Goal: Task Accomplishment & Management: Manage account settings

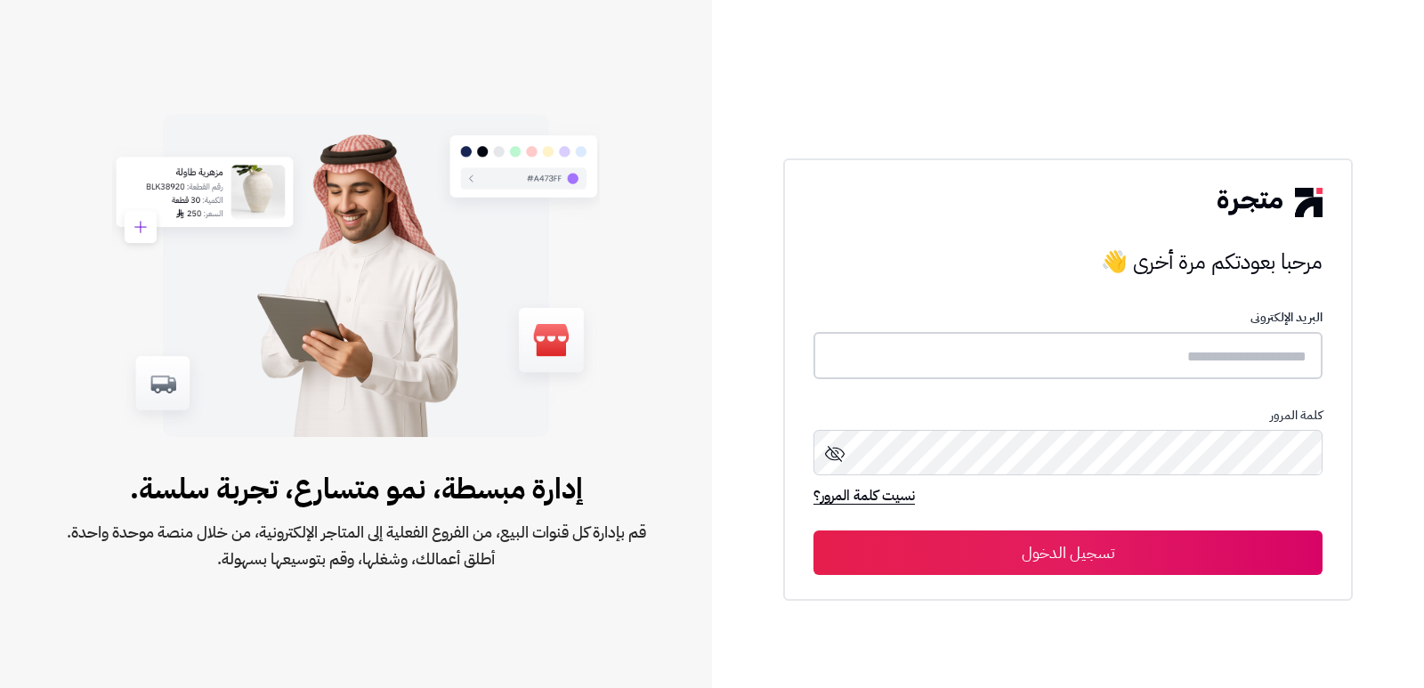
click at [1199, 369] on input "text" at bounding box center [1068, 355] width 509 height 47
type input "****"
click at [814, 531] on button "تسجيل الدخول" at bounding box center [1068, 553] width 509 height 45
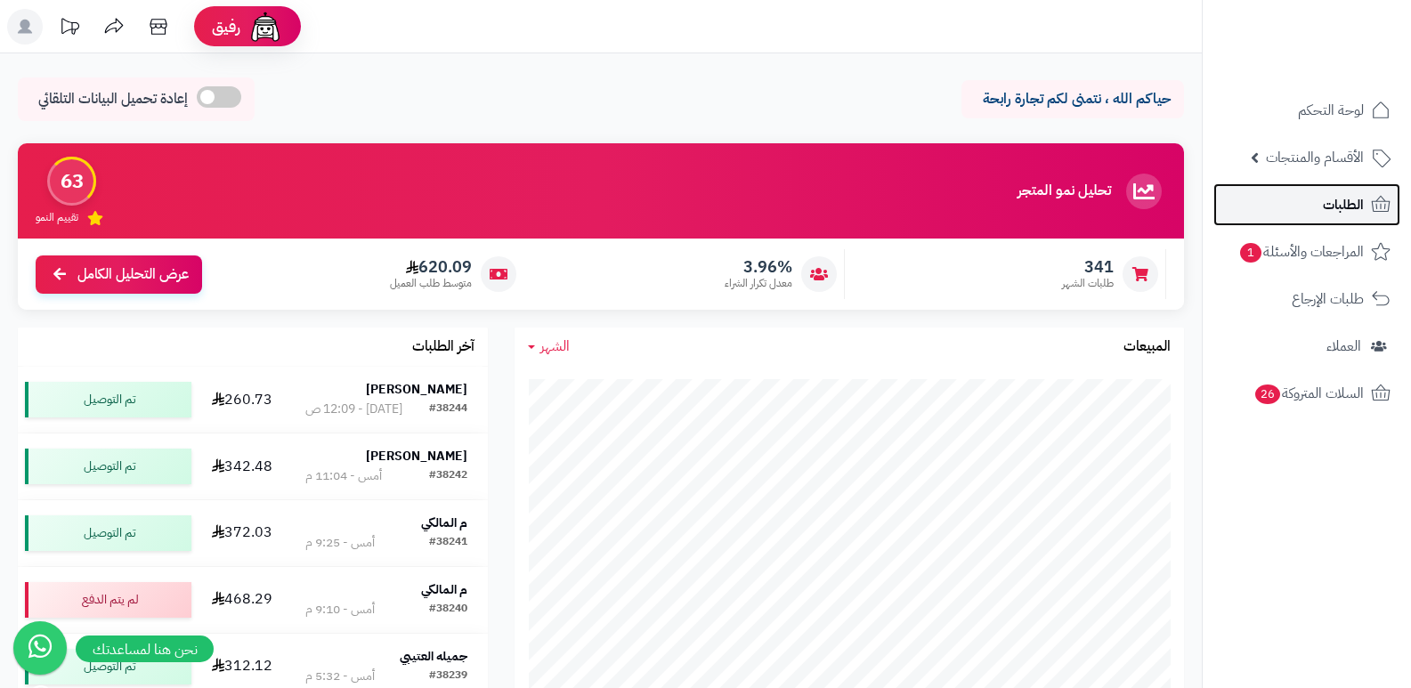
click at [1348, 215] on span "الطلبات" at bounding box center [1343, 204] width 41 height 25
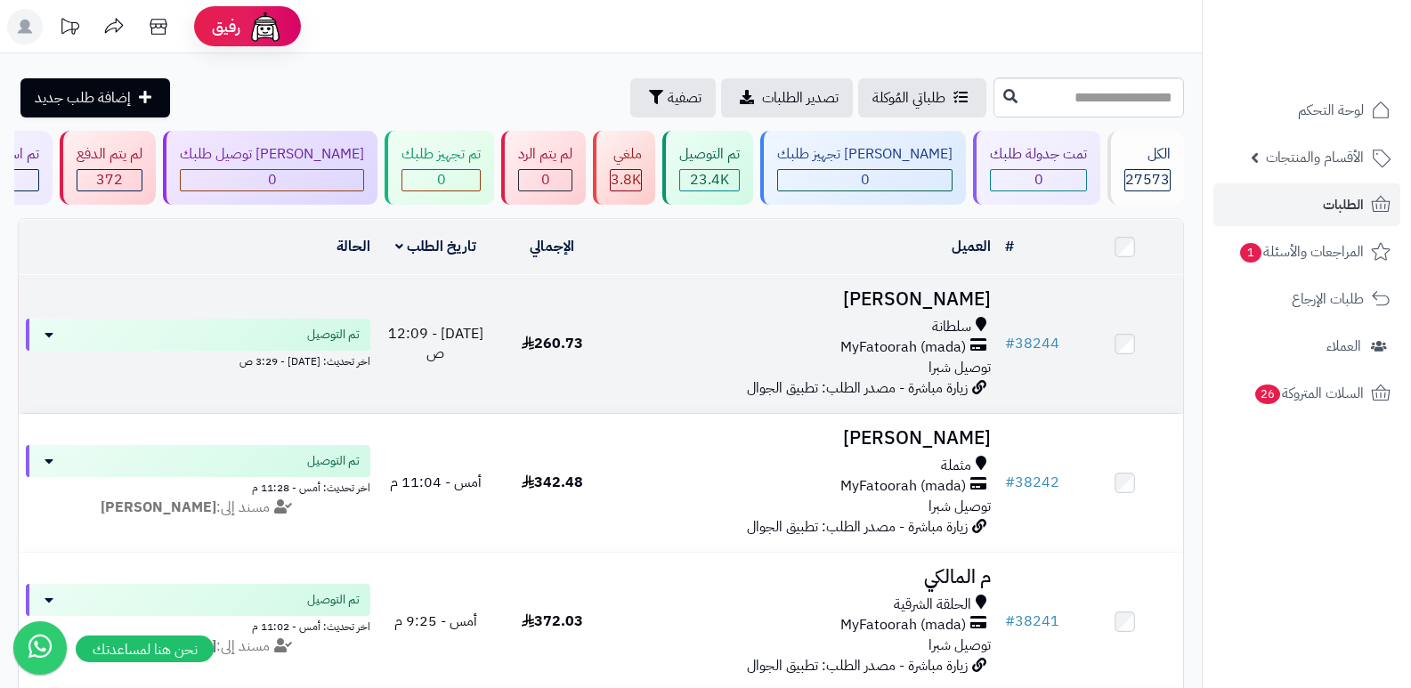
click at [950, 304] on h3 "[PERSON_NAME]" at bounding box center [805, 299] width 374 height 20
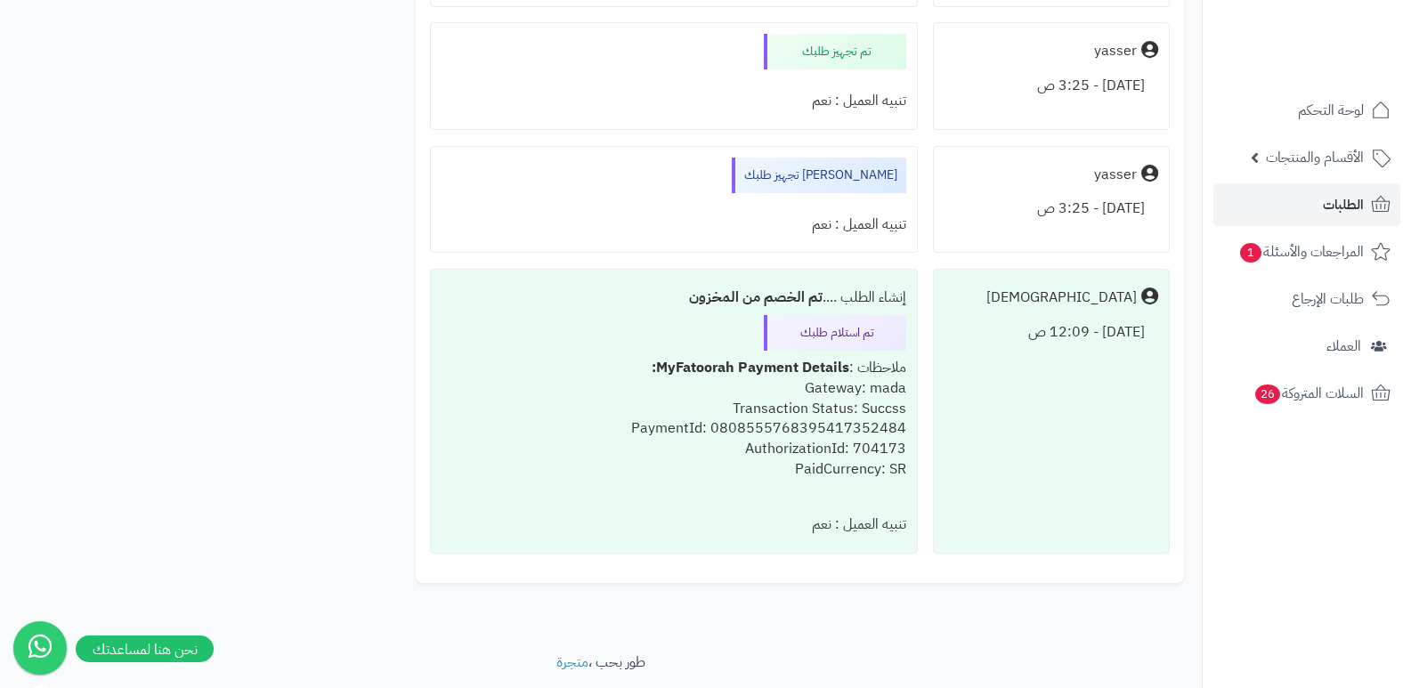
scroll to position [1959, 0]
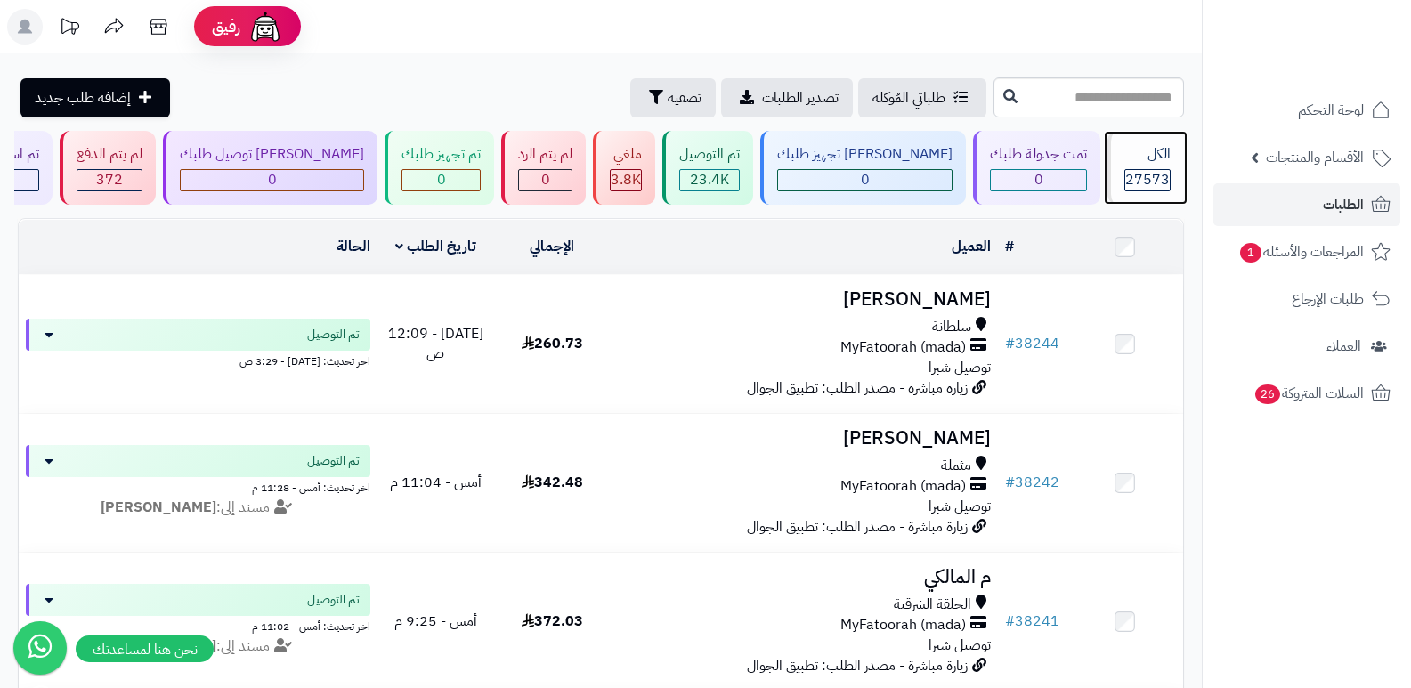
click at [1162, 181] on span "27573" at bounding box center [1147, 179] width 45 height 21
click at [1125, 158] on div "الكل" at bounding box center [1147, 154] width 46 height 20
click at [1152, 161] on div "الكل" at bounding box center [1147, 154] width 46 height 20
click at [1150, 178] on span "27573" at bounding box center [1147, 179] width 45 height 21
click at [1125, 177] on span "27573" at bounding box center [1147, 179] width 45 height 21
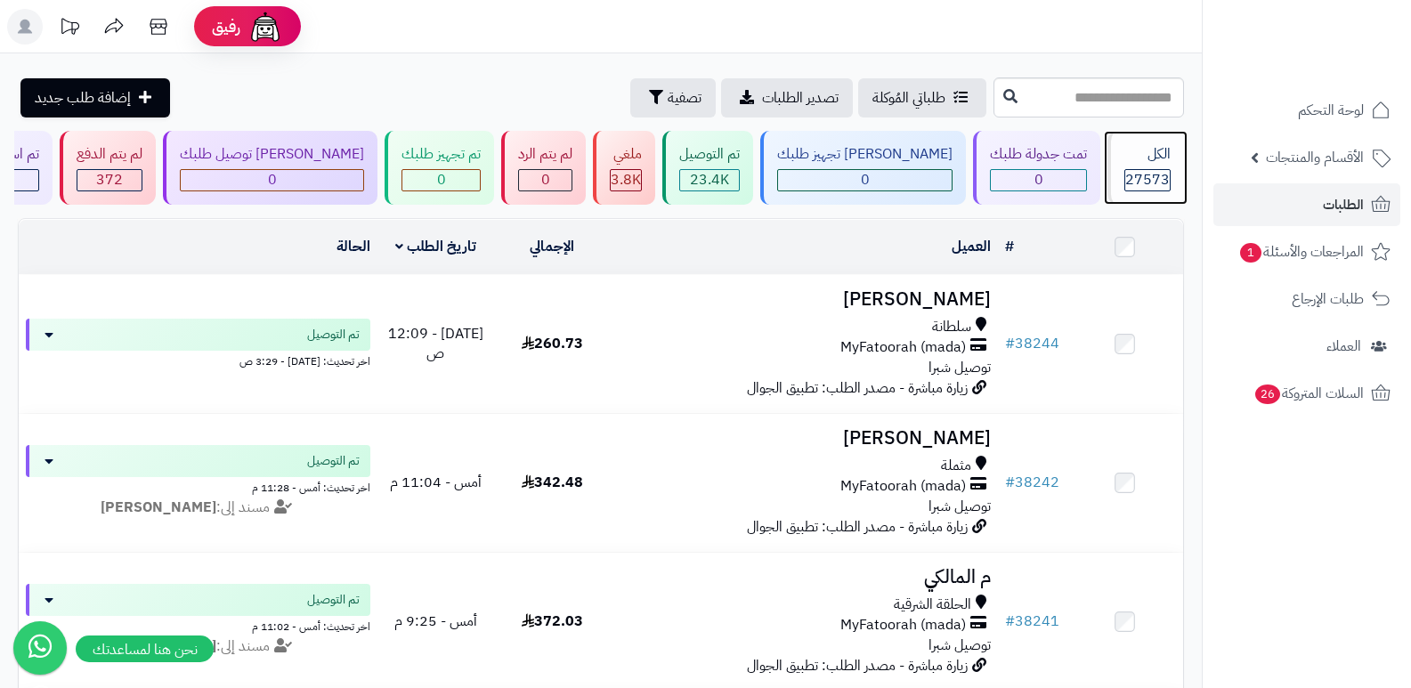
click at [1140, 156] on div "الكل" at bounding box center [1147, 154] width 46 height 20
click at [1160, 161] on div "الكل" at bounding box center [1147, 154] width 46 height 20
click at [1148, 165] on div "الكل 27573" at bounding box center [1145, 168] width 77 height 74
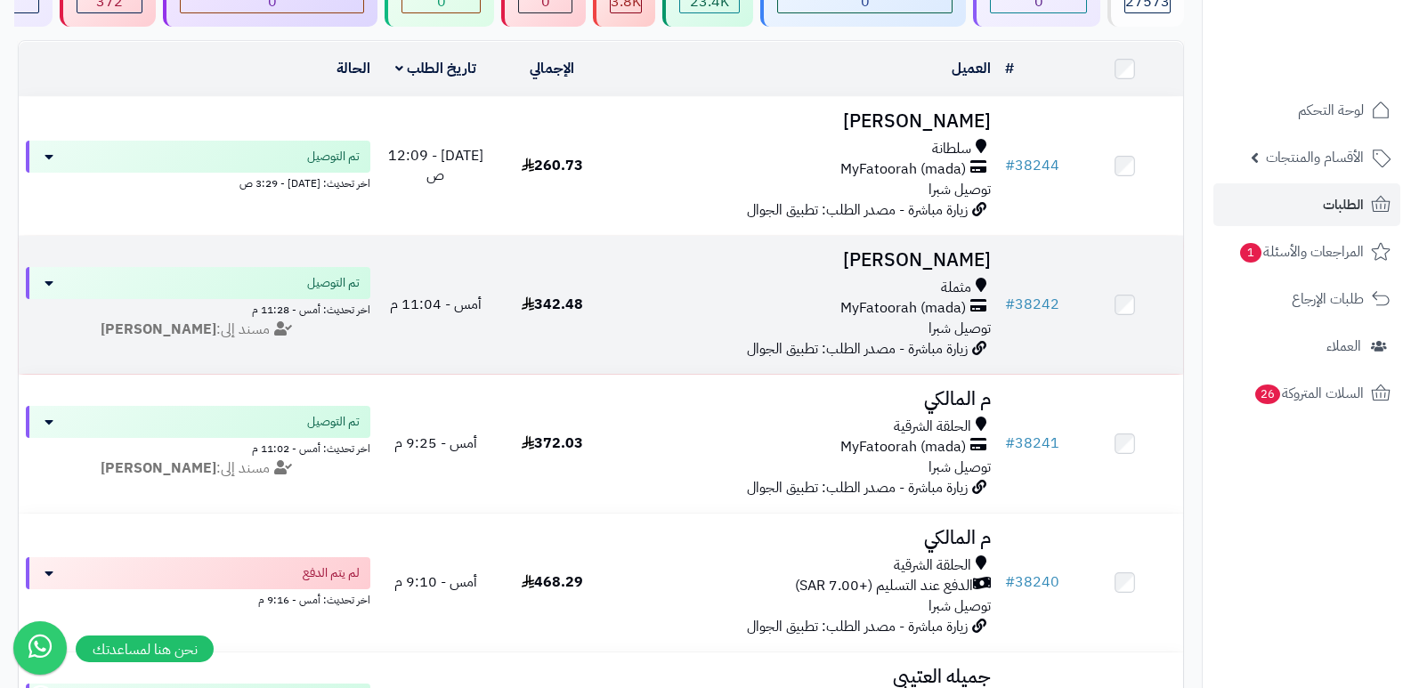
scroll to position [89, 0]
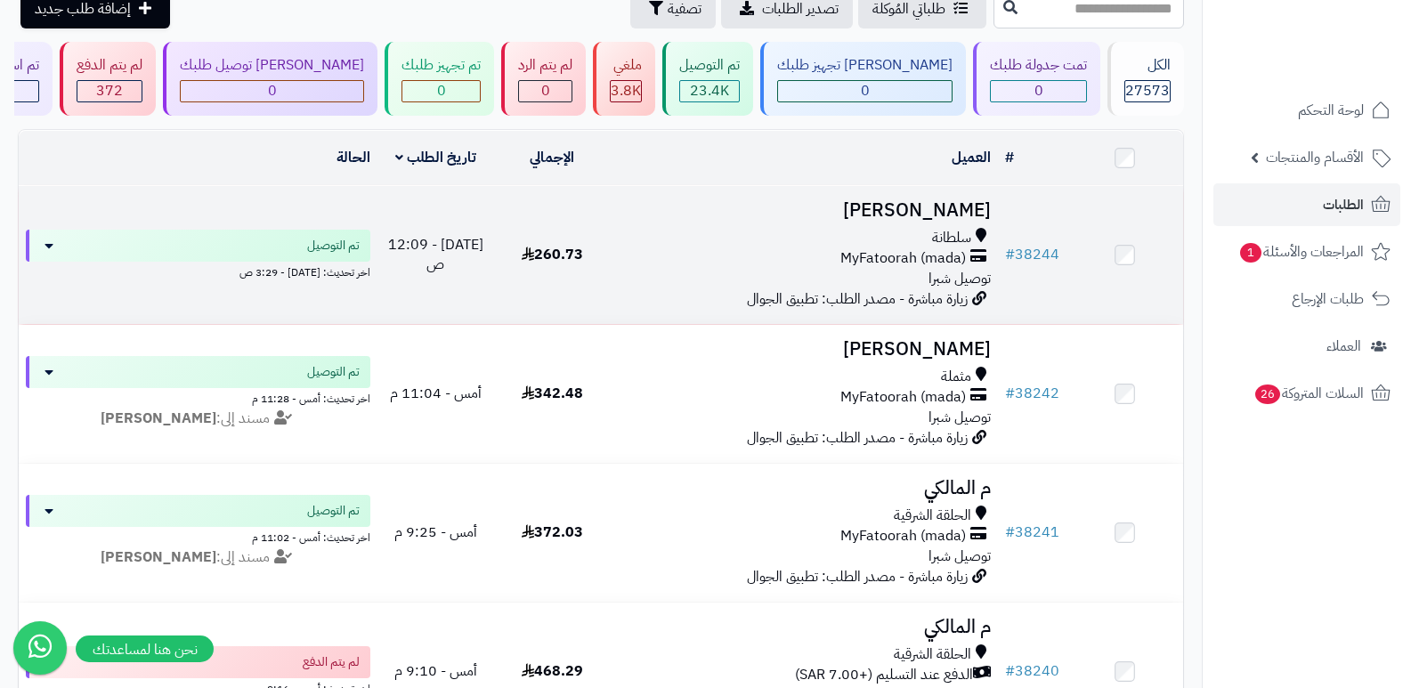
click at [961, 208] on h3 "[PERSON_NAME]" at bounding box center [805, 210] width 374 height 20
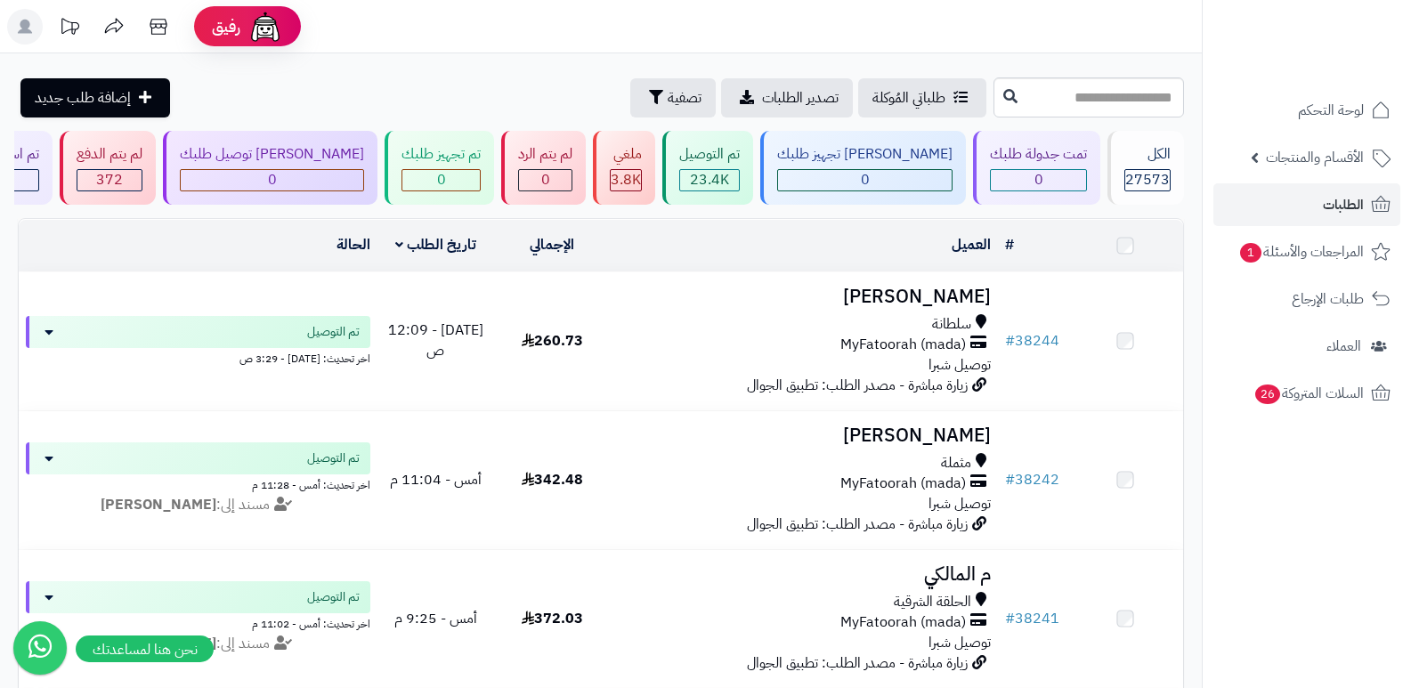
scroll to position [89, 0]
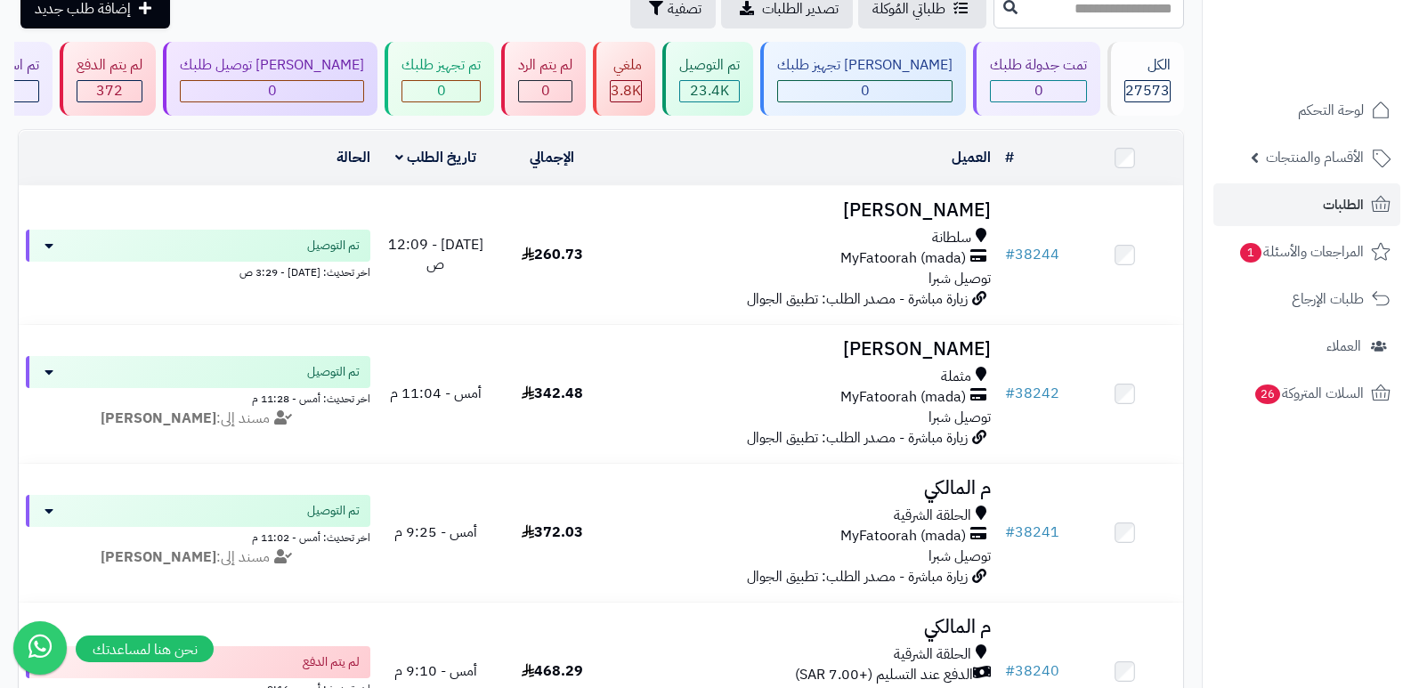
click at [1241, 506] on nav "لوحة التحكم الأقسام والمنتجات المنتجات الأقسام الماركات مواصفات المنتجات مواصفا…" at bounding box center [1306, 366] width 209 height 688
click at [1154, 96] on span "27573" at bounding box center [1147, 90] width 45 height 21
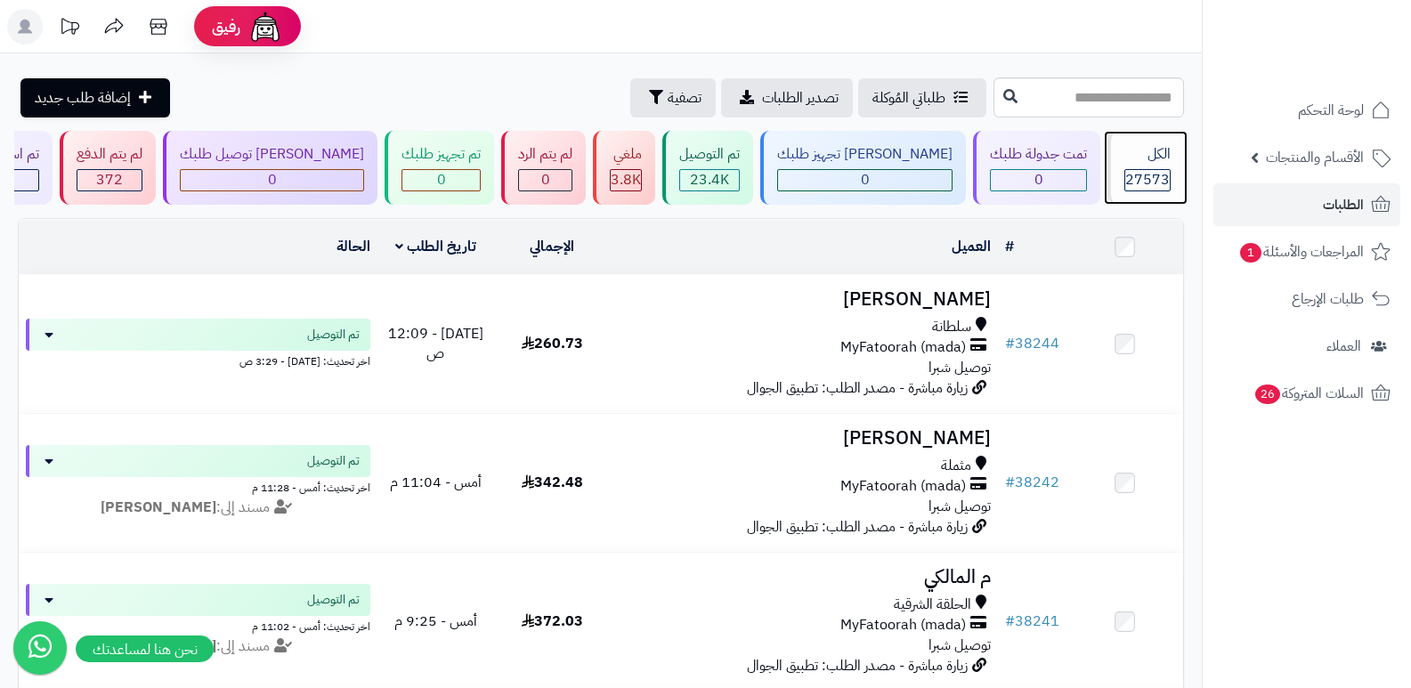
click at [1164, 178] on span "27573" at bounding box center [1147, 179] width 45 height 21
click at [783, 33] on header "رفيق ! الطلبات معالجة مكتمل إرجاع المنتجات العملاء المتواجدون الان 28365 عملاء …" at bounding box center [705, 26] width 1411 height 53
click at [1124, 159] on div "الكل" at bounding box center [1147, 154] width 46 height 20
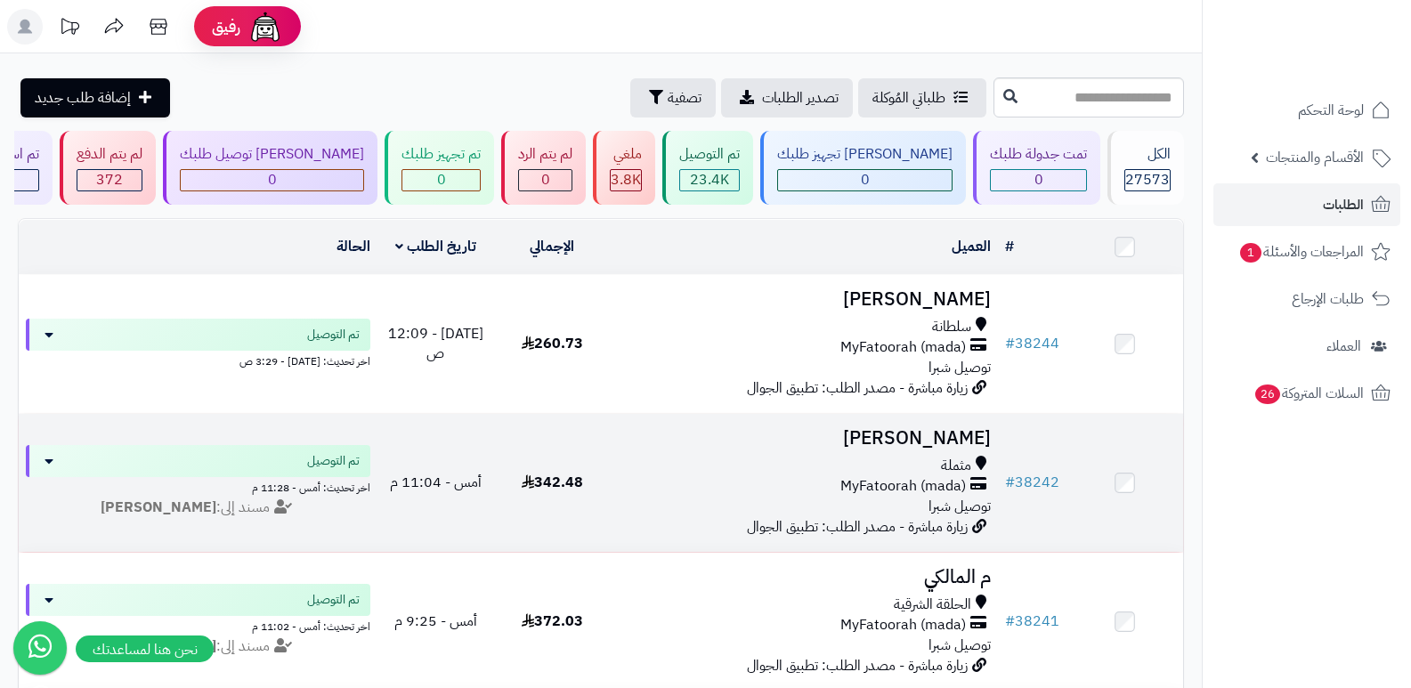
click at [955, 434] on h3 "[PERSON_NAME]" at bounding box center [805, 438] width 374 height 20
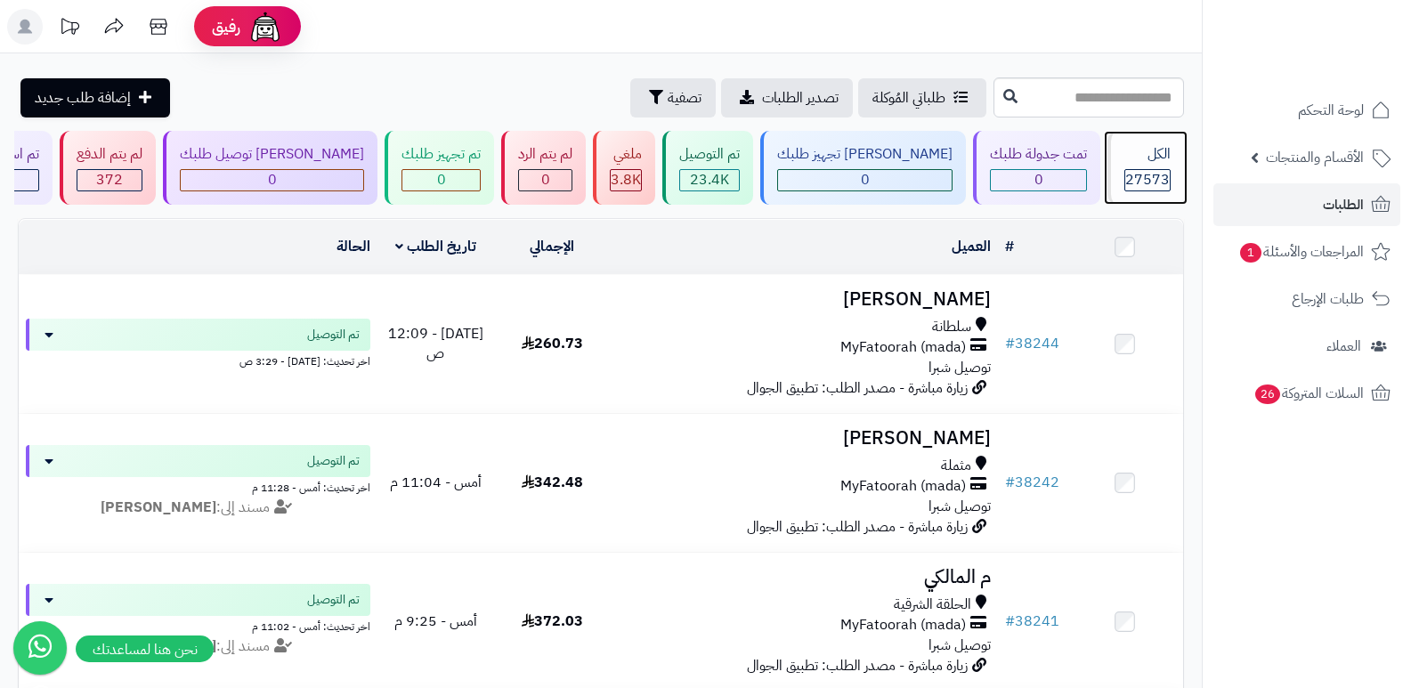
click at [1149, 180] on span "27573" at bounding box center [1147, 179] width 45 height 21
click at [1128, 172] on span "27573" at bounding box center [1147, 179] width 45 height 21
click at [1124, 150] on div "الكل" at bounding box center [1147, 154] width 46 height 20
click at [1146, 144] on div "الكل" at bounding box center [1147, 154] width 46 height 20
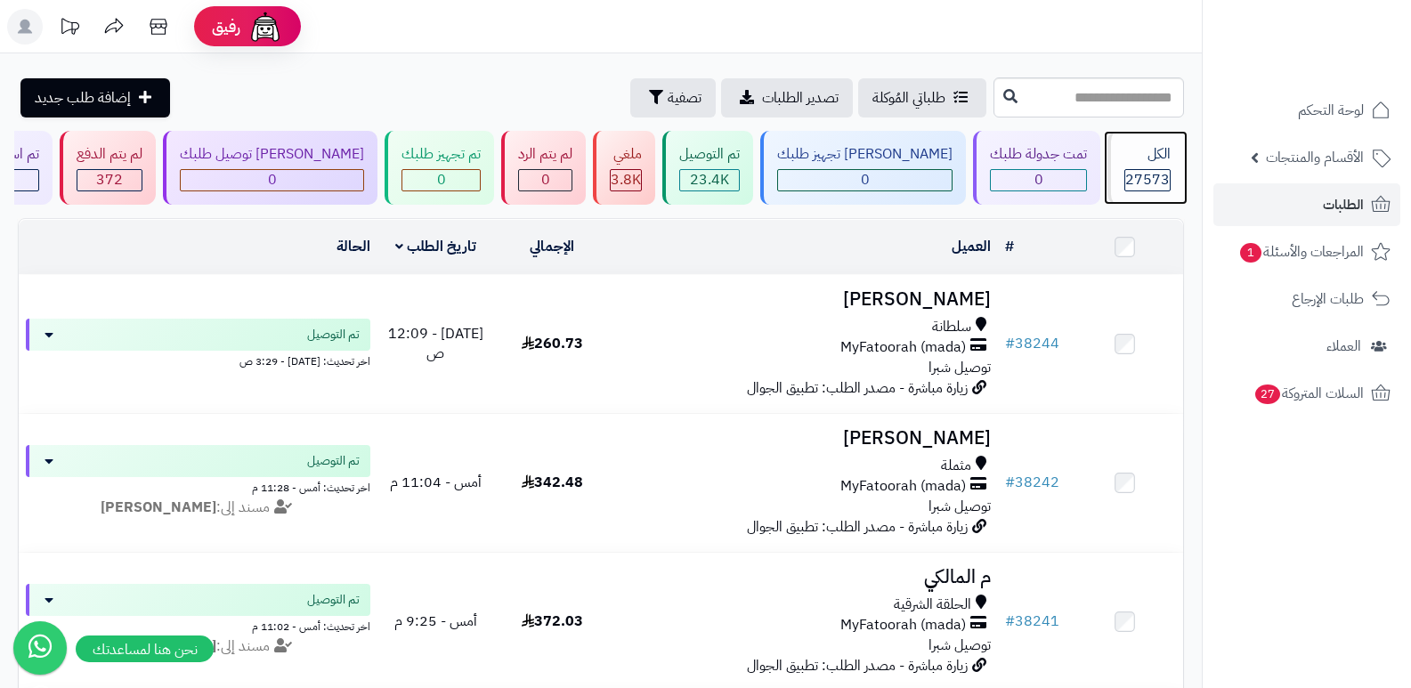
click at [1146, 144] on div "الكل" at bounding box center [1147, 154] width 46 height 20
click at [1148, 160] on div "الكل" at bounding box center [1147, 154] width 46 height 20
click at [1163, 155] on div "الكل" at bounding box center [1147, 154] width 46 height 20
click at [1148, 169] on span "27573" at bounding box center [1147, 179] width 45 height 21
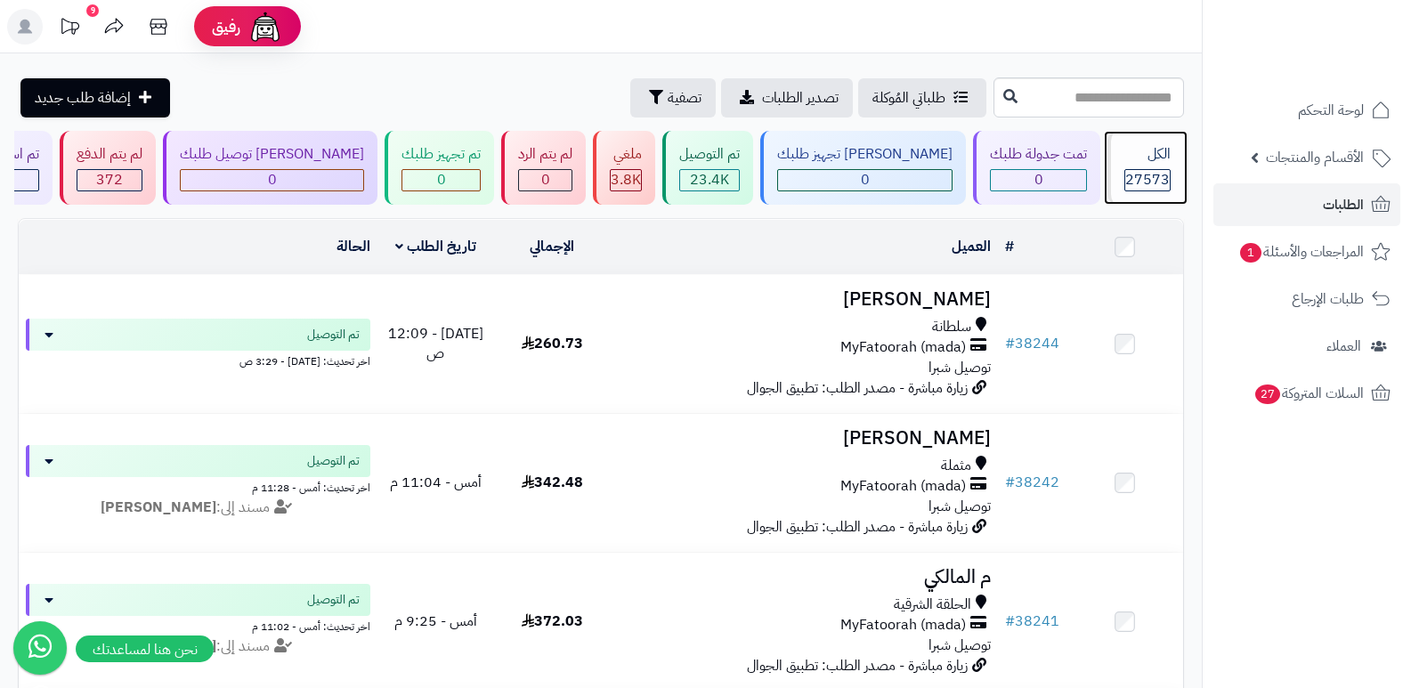
click at [1134, 142] on div "الكل 27573" at bounding box center [1145, 168] width 77 height 74
click at [1133, 142] on div "الكل 27573" at bounding box center [1145, 168] width 77 height 74
click at [1162, 156] on div "الكل" at bounding box center [1147, 154] width 46 height 20
click at [1174, 164] on div "الكل 27573" at bounding box center [1145, 168] width 77 height 74
click at [1141, 163] on div "الكل" at bounding box center [1147, 154] width 46 height 20
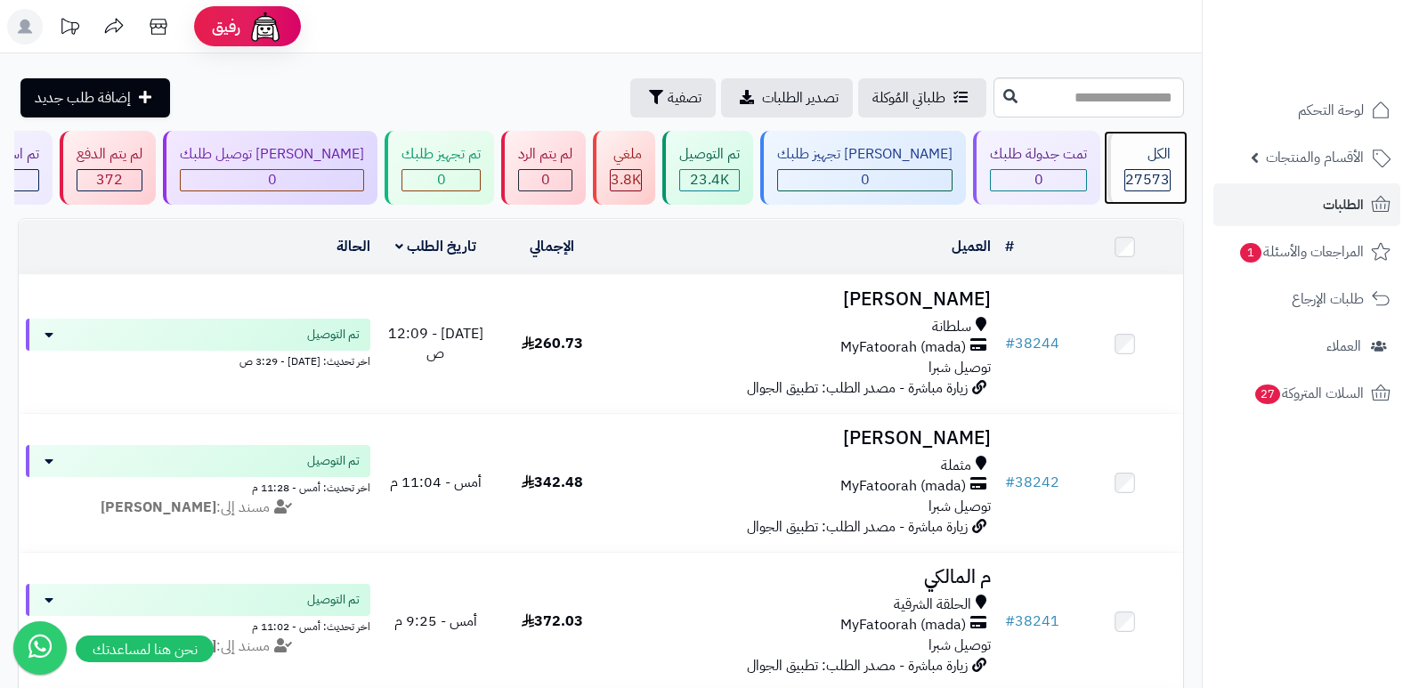
click at [1137, 176] on span "27573" at bounding box center [1147, 179] width 45 height 21
click at [1126, 159] on div "الكل" at bounding box center [1147, 154] width 46 height 20
click at [1148, 178] on span "27573" at bounding box center [1147, 179] width 45 height 21
click at [1152, 182] on span "27573" at bounding box center [1147, 179] width 45 height 21
click at [1153, 173] on span "27573" at bounding box center [1147, 179] width 45 height 21
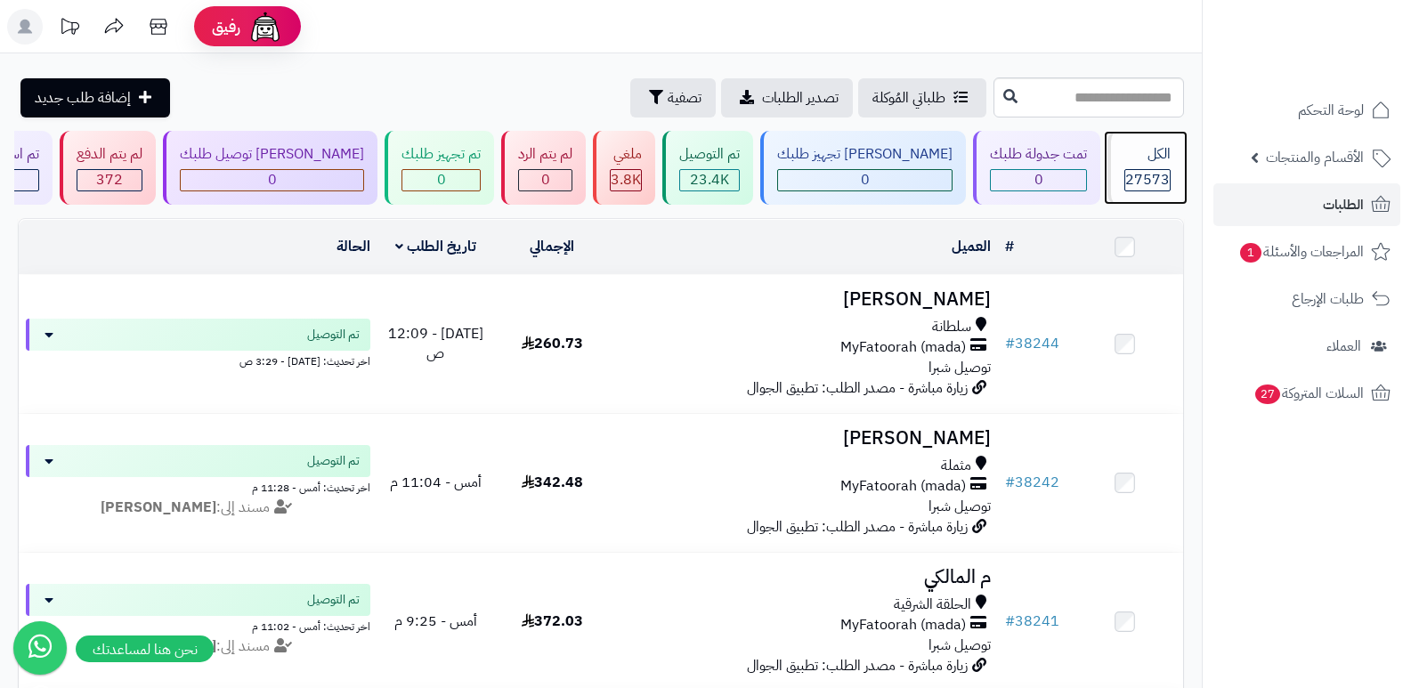
click at [1148, 169] on span "27573" at bounding box center [1147, 179] width 45 height 21
click at [1162, 176] on span "27573" at bounding box center [1147, 179] width 45 height 21
click at [1139, 174] on span "27573" at bounding box center [1147, 179] width 45 height 21
click at [1125, 171] on div "27573" at bounding box center [1147, 180] width 45 height 20
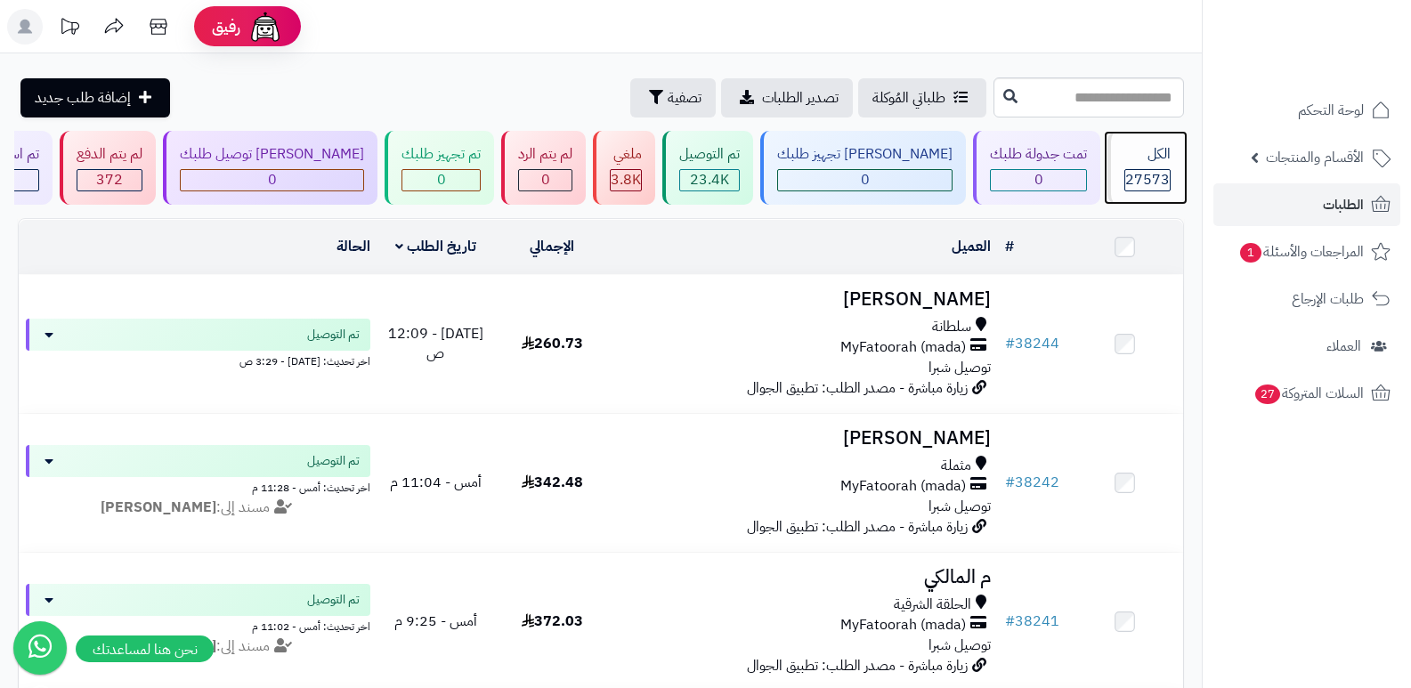
click at [1134, 155] on div "الكل" at bounding box center [1147, 154] width 46 height 20
click at [1132, 146] on div "الكل" at bounding box center [1147, 154] width 46 height 20
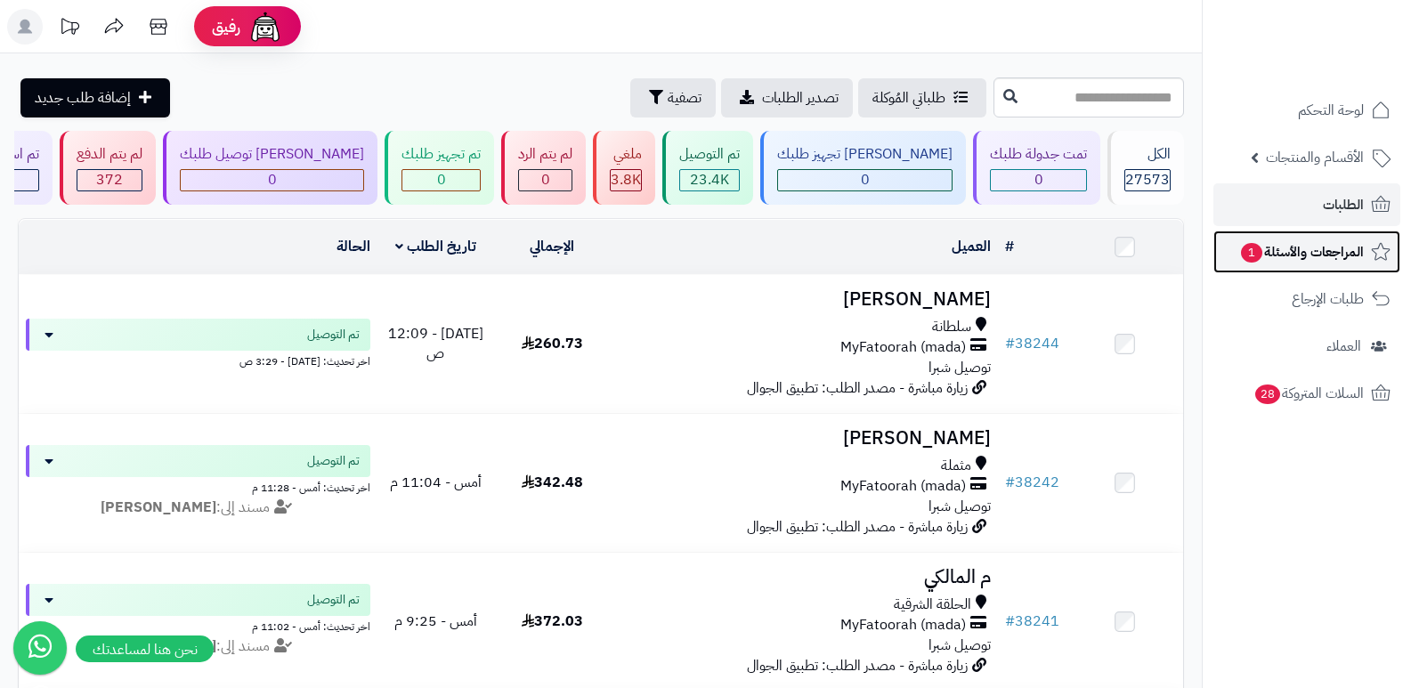
click at [1311, 249] on span "المراجعات والأسئلة 1" at bounding box center [1301, 251] width 125 height 25
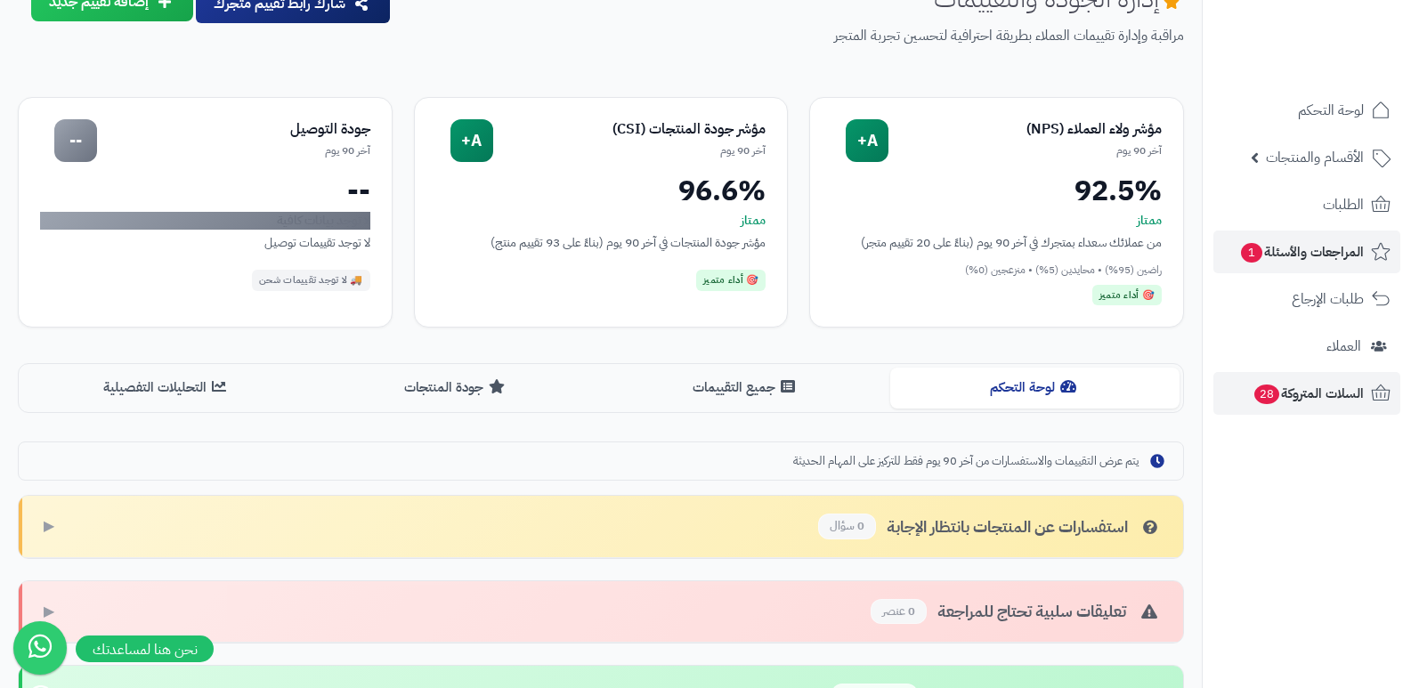
scroll to position [36, 0]
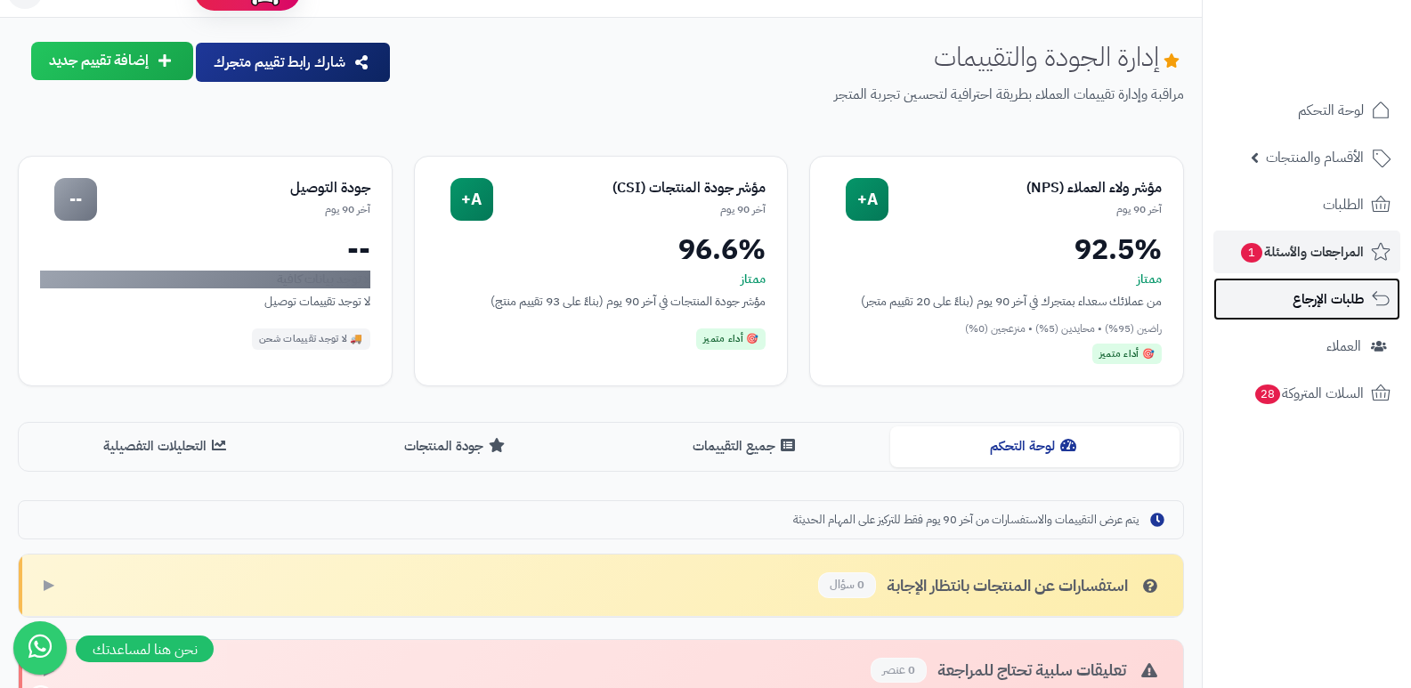
click at [1325, 287] on span "طلبات الإرجاع" at bounding box center [1328, 299] width 71 height 25
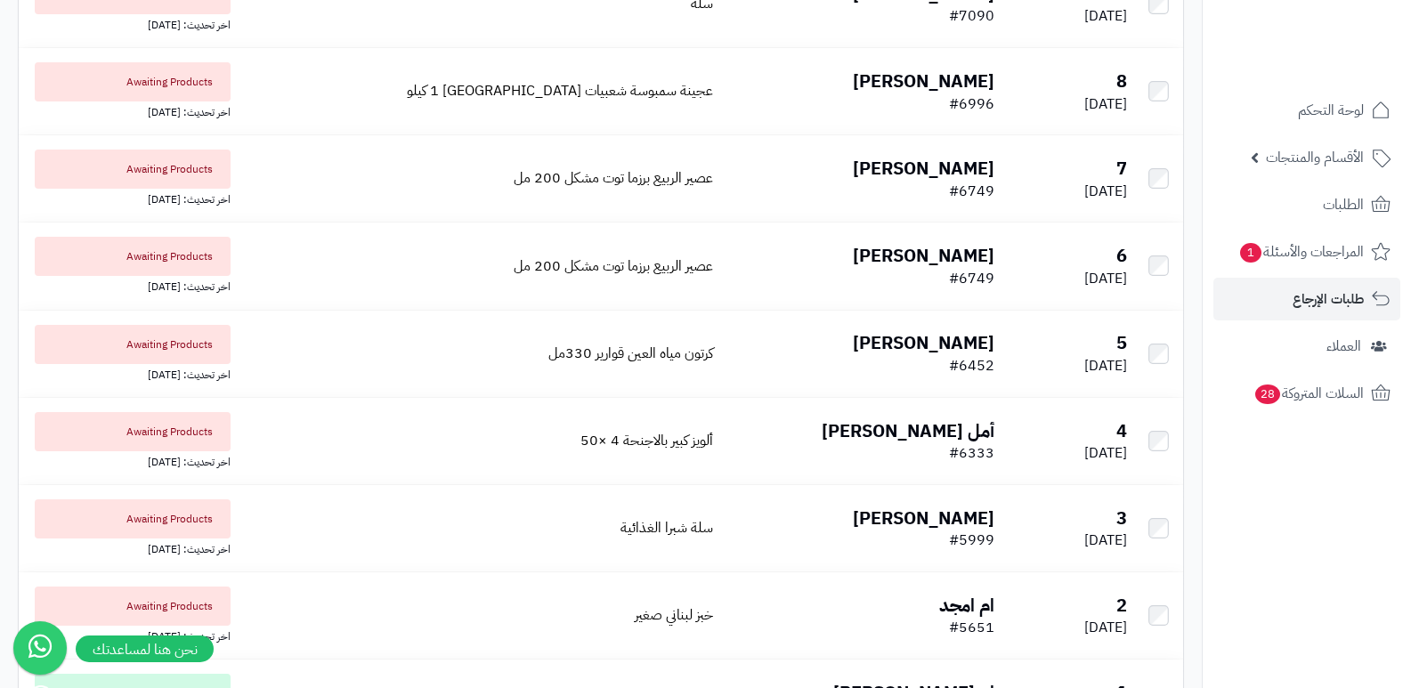
scroll to position [983, 0]
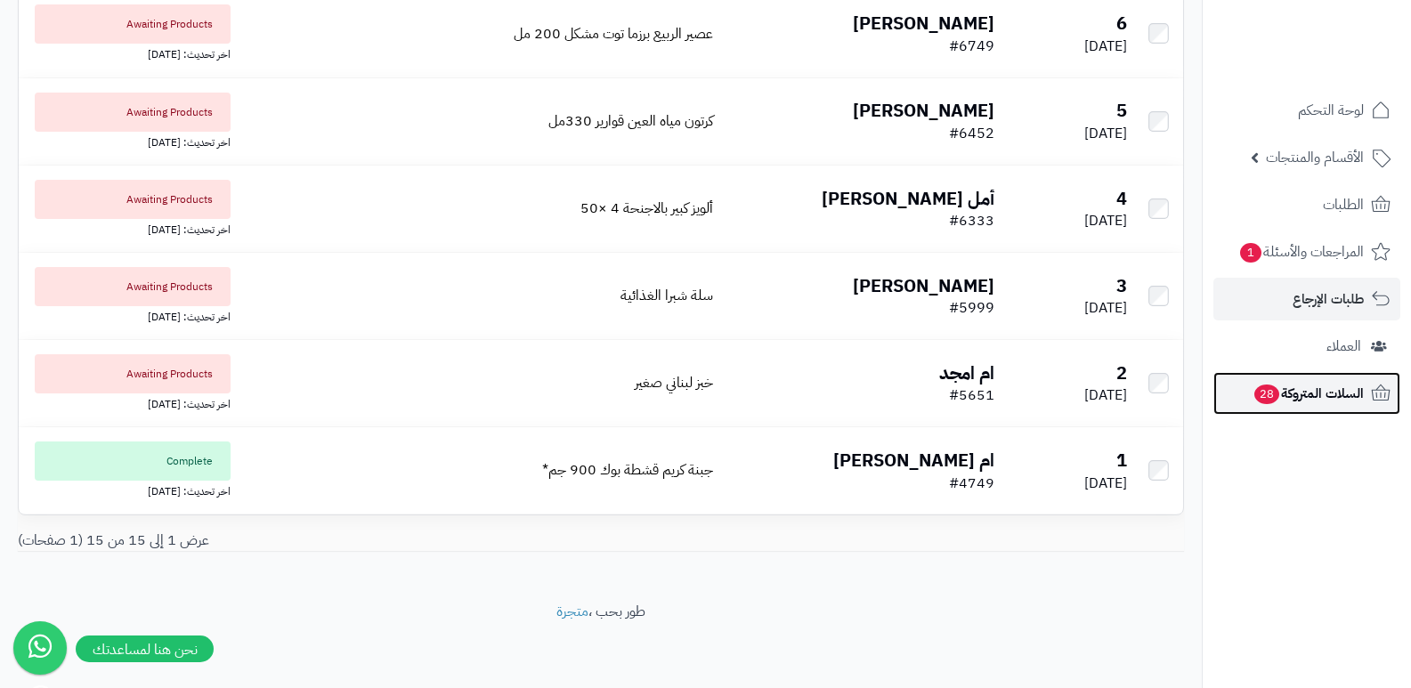
click at [1355, 397] on span "السلات المتروكة 28" at bounding box center [1308, 393] width 111 height 25
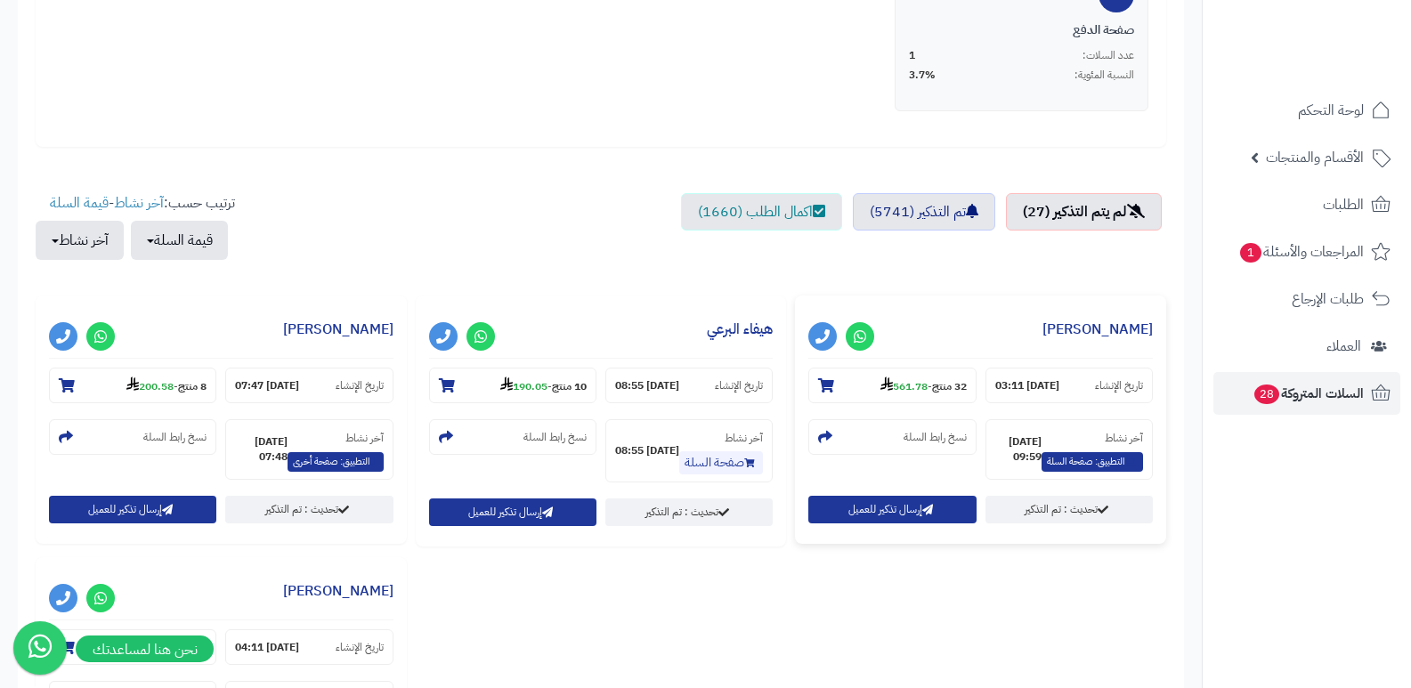
scroll to position [623, 0]
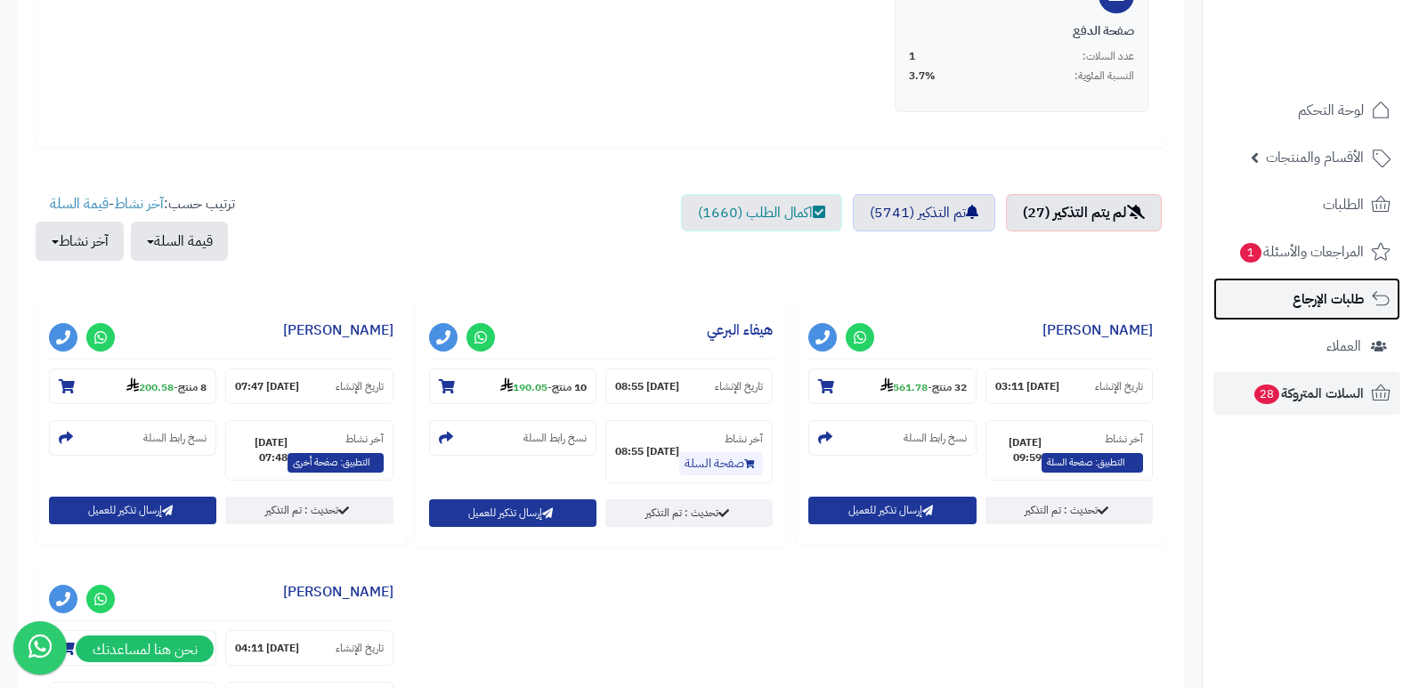
click at [1334, 292] on span "طلبات الإرجاع" at bounding box center [1328, 299] width 71 height 25
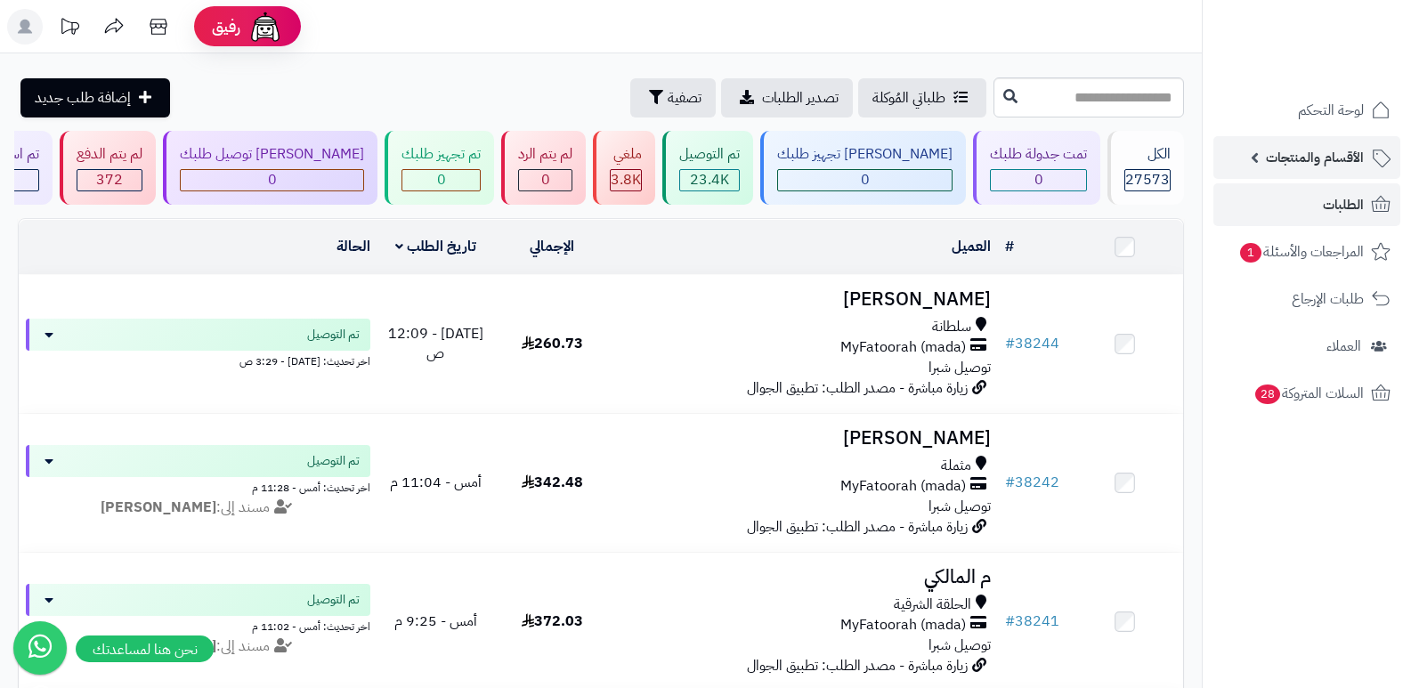
click at [1343, 166] on span "الأقسام والمنتجات" at bounding box center [1315, 157] width 98 height 25
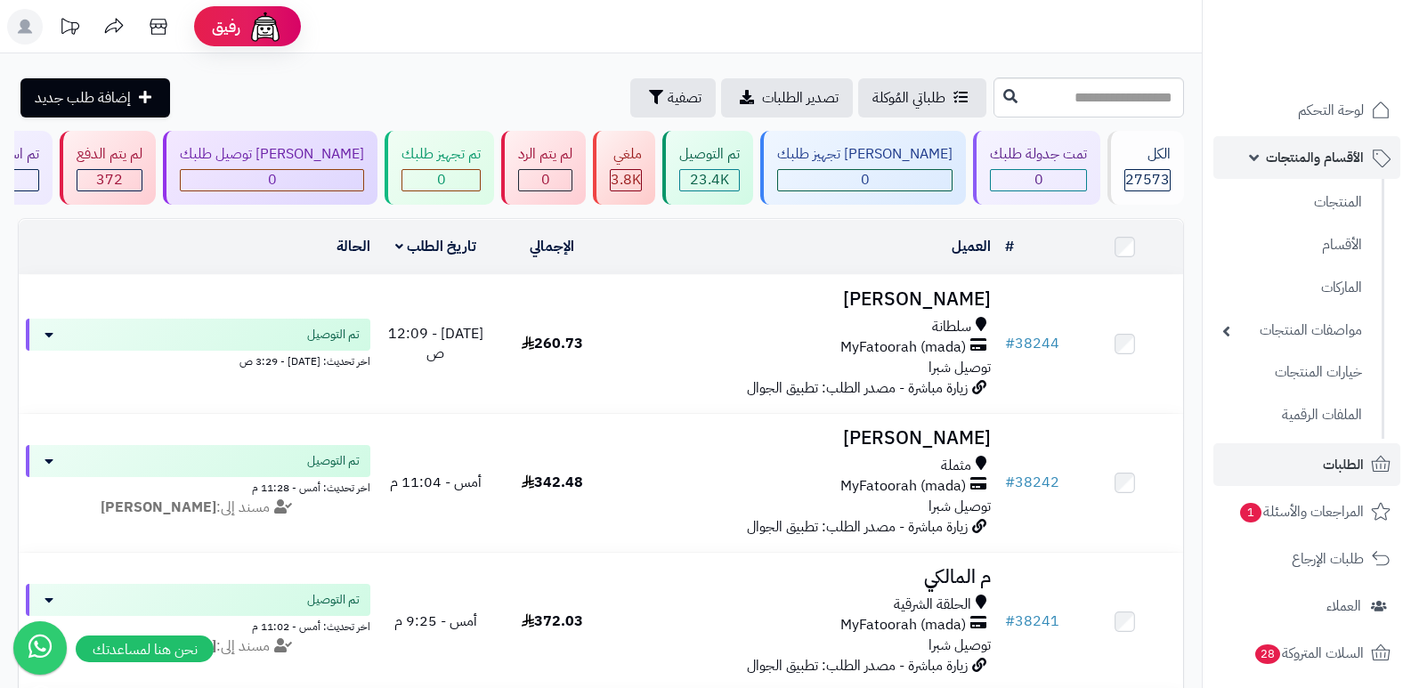
click at [1343, 166] on span "الأقسام والمنتجات" at bounding box center [1315, 157] width 98 height 25
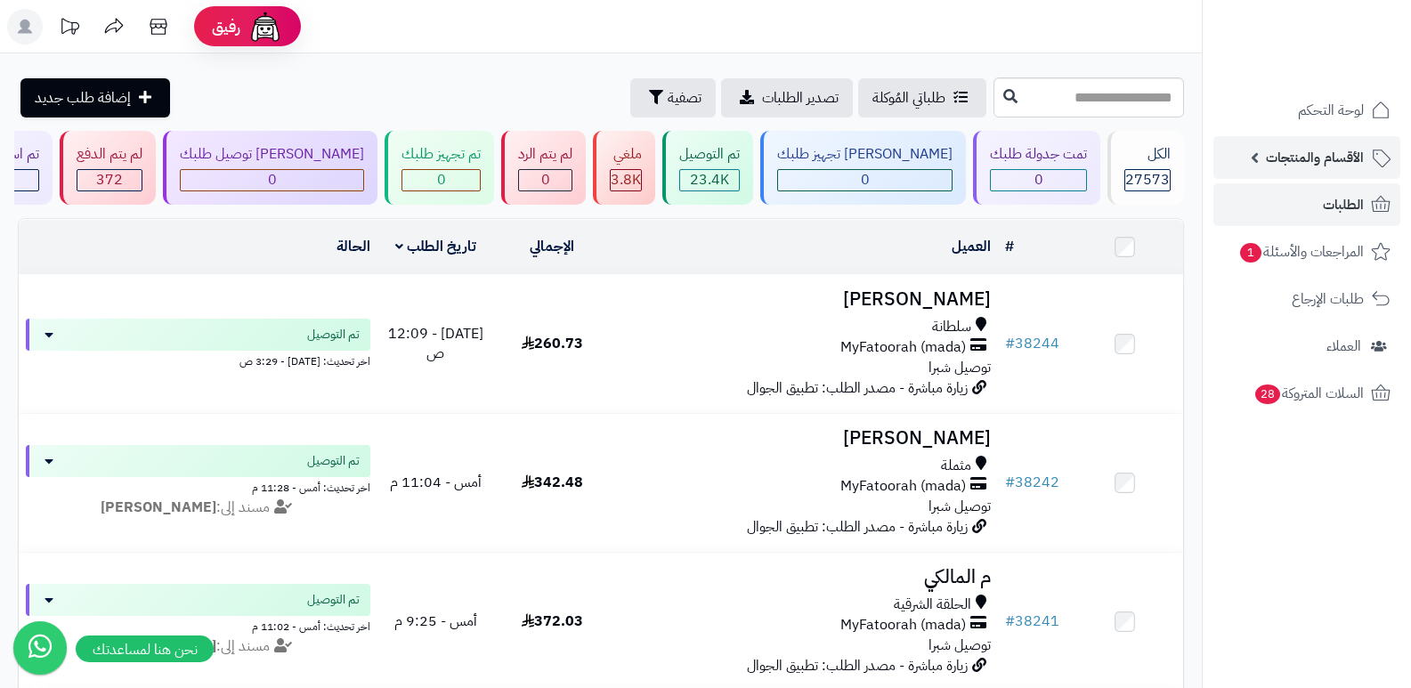
click at [1343, 166] on span "الأقسام والمنتجات" at bounding box center [1315, 157] width 98 height 25
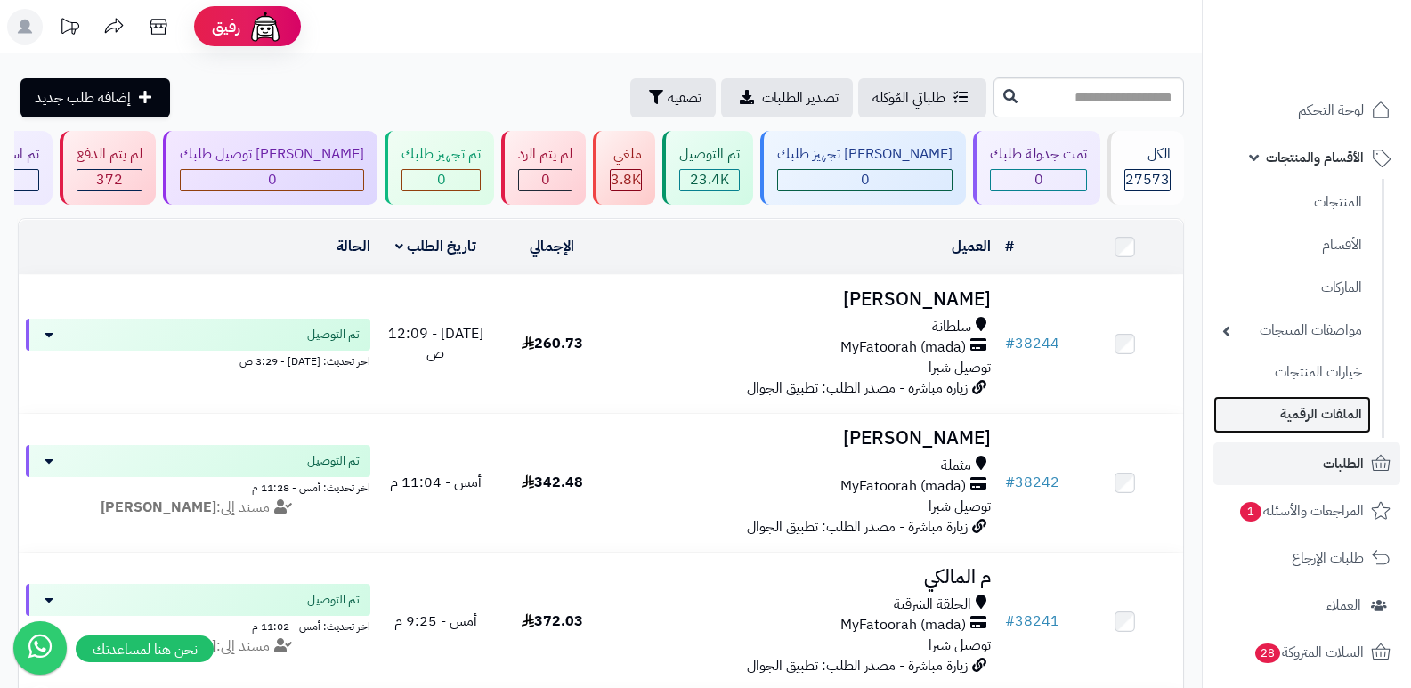
click at [1323, 427] on link "الملفات الرقمية" at bounding box center [1292, 414] width 158 height 37
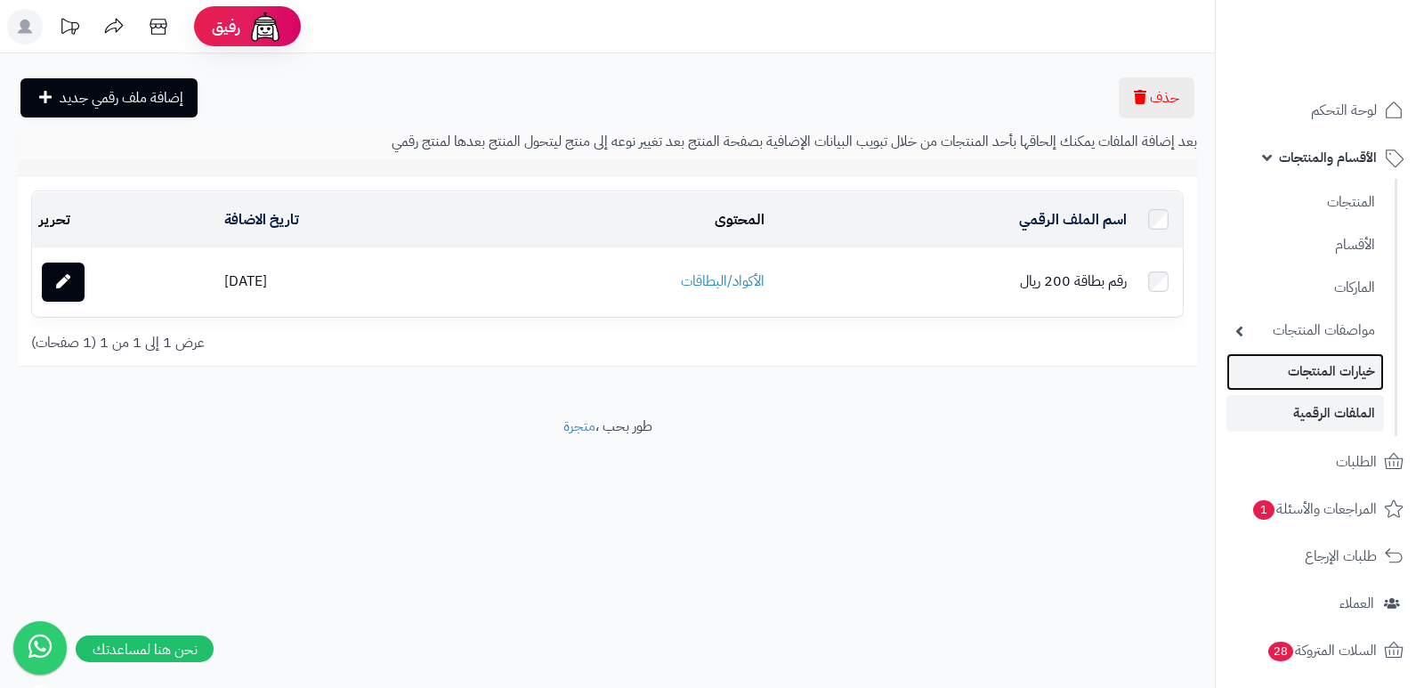
click at [1333, 370] on link "خيارات المنتجات" at bounding box center [1306, 371] width 158 height 37
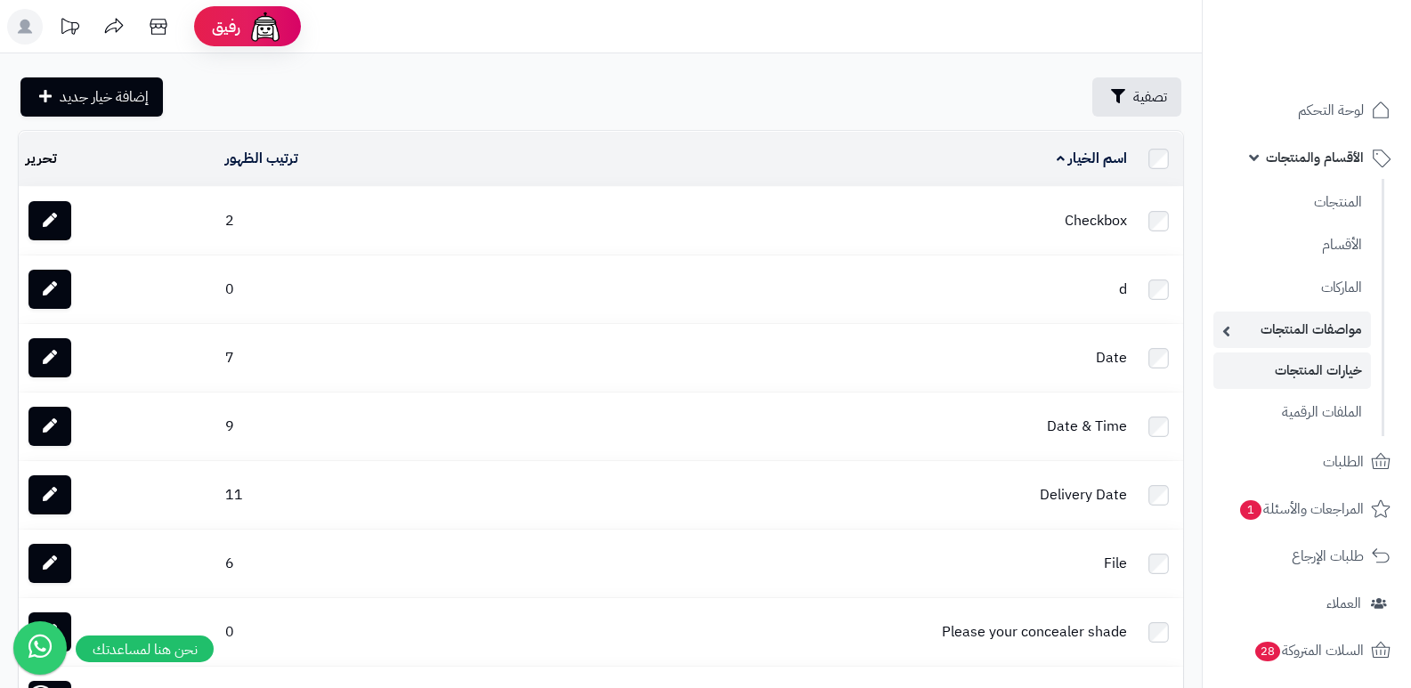
click at [1337, 331] on link "مواصفات المنتجات" at bounding box center [1292, 330] width 158 height 37
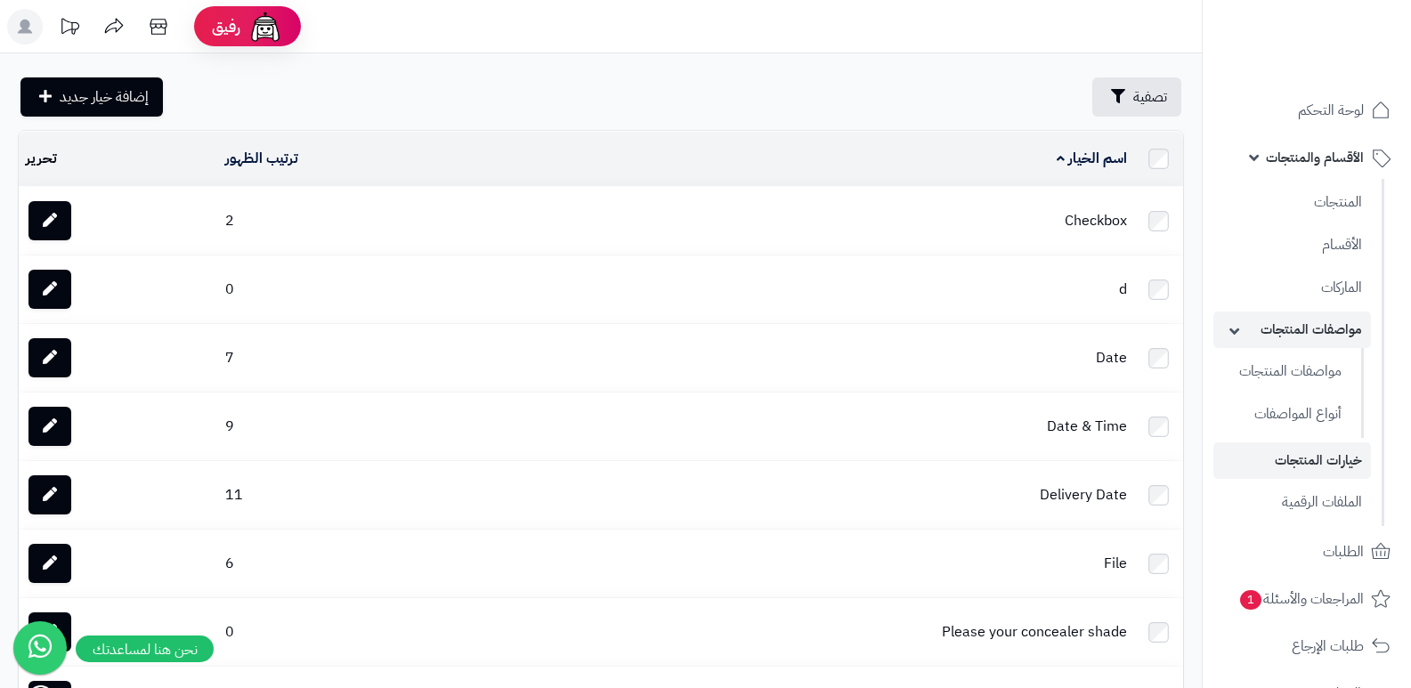
click at [1337, 331] on link "مواصفات المنتجات" at bounding box center [1292, 330] width 158 height 37
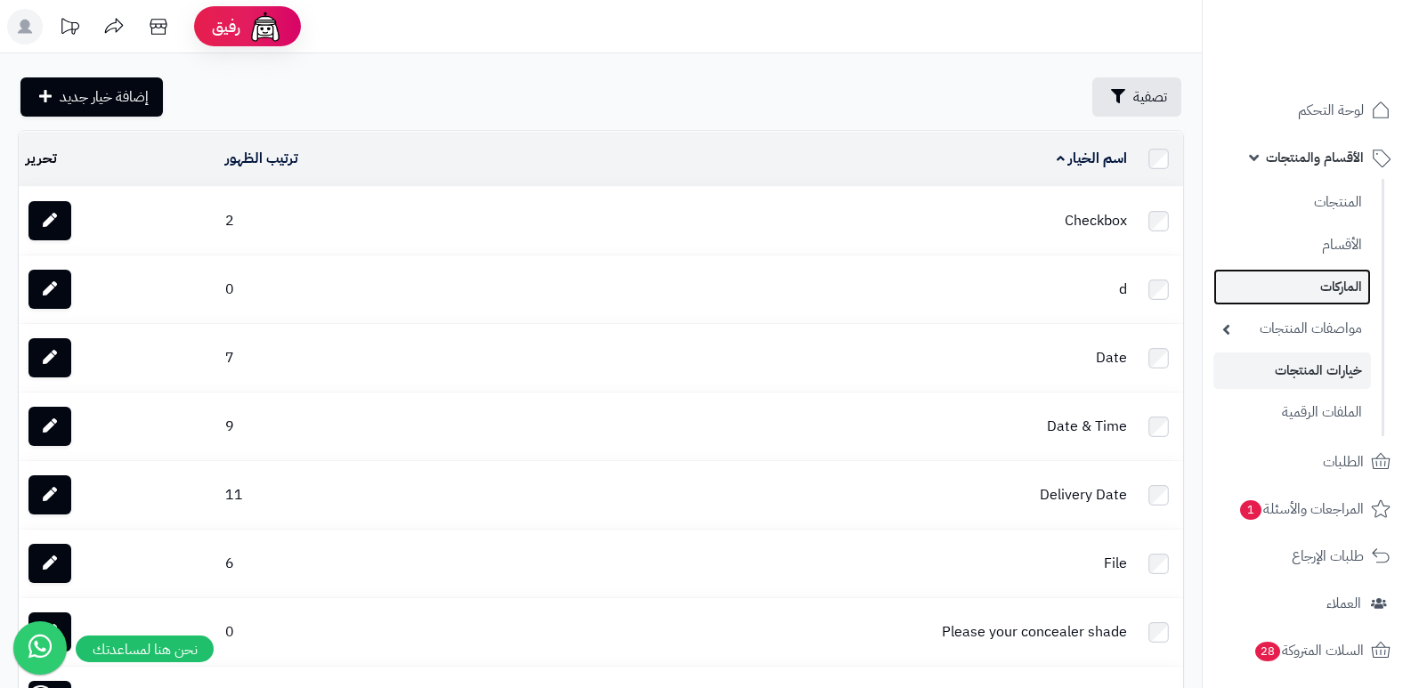
click at [1343, 283] on link "الماركات" at bounding box center [1292, 287] width 158 height 37
click at [1334, 164] on span "الأقسام والمنتجات" at bounding box center [1315, 157] width 98 height 25
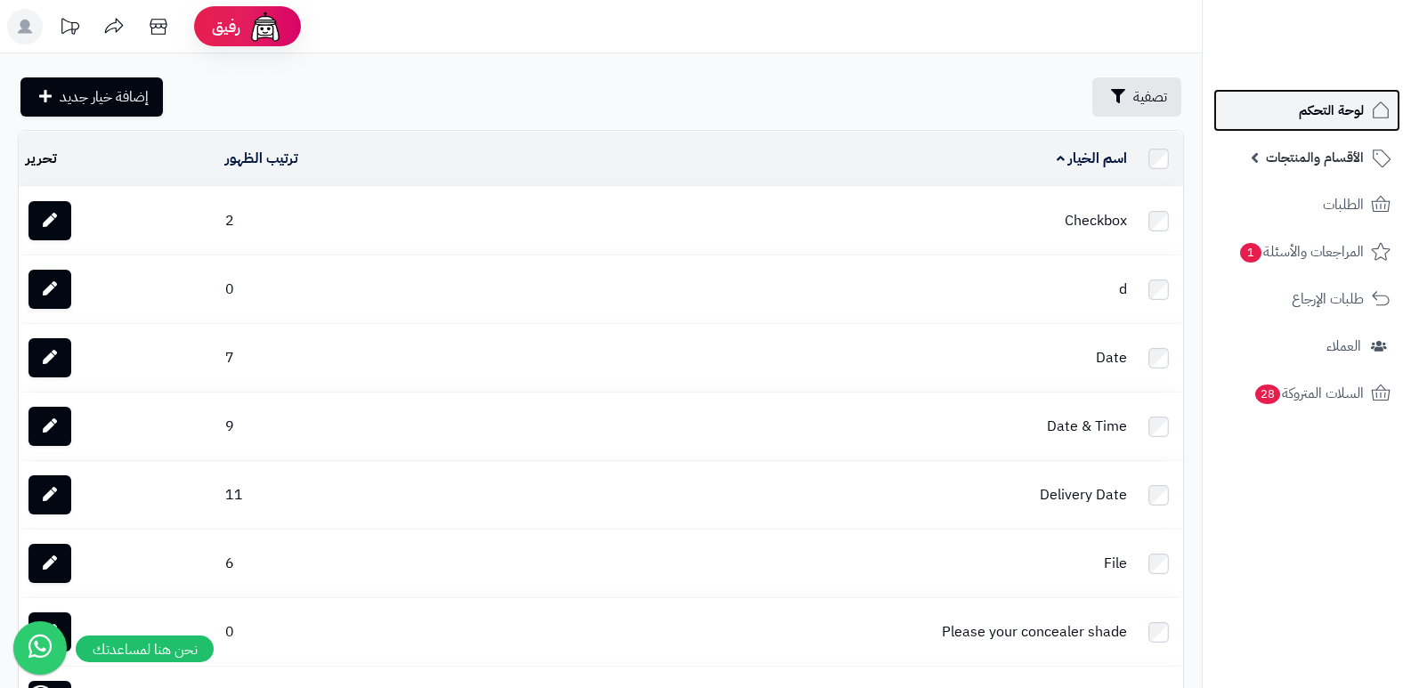
click at [1345, 120] on span "لوحة التحكم" at bounding box center [1331, 110] width 65 height 25
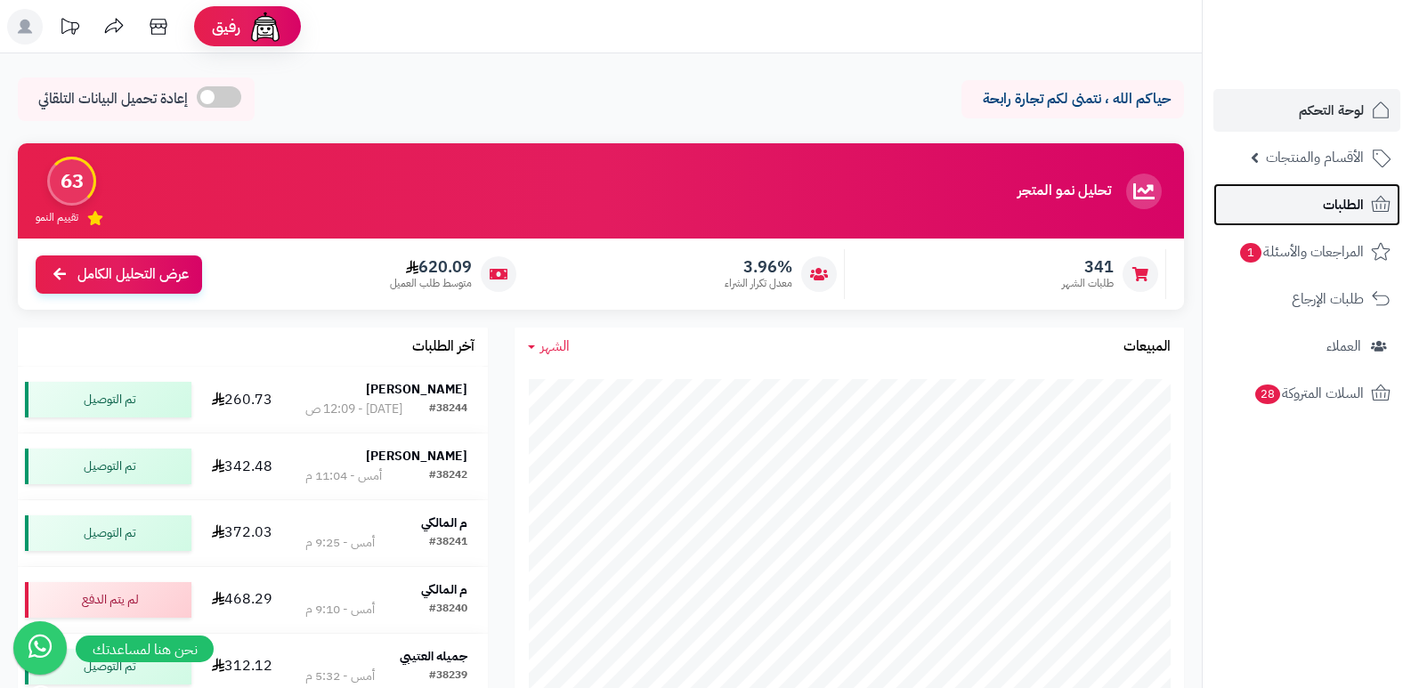
click at [1335, 201] on span "الطلبات" at bounding box center [1343, 204] width 41 height 25
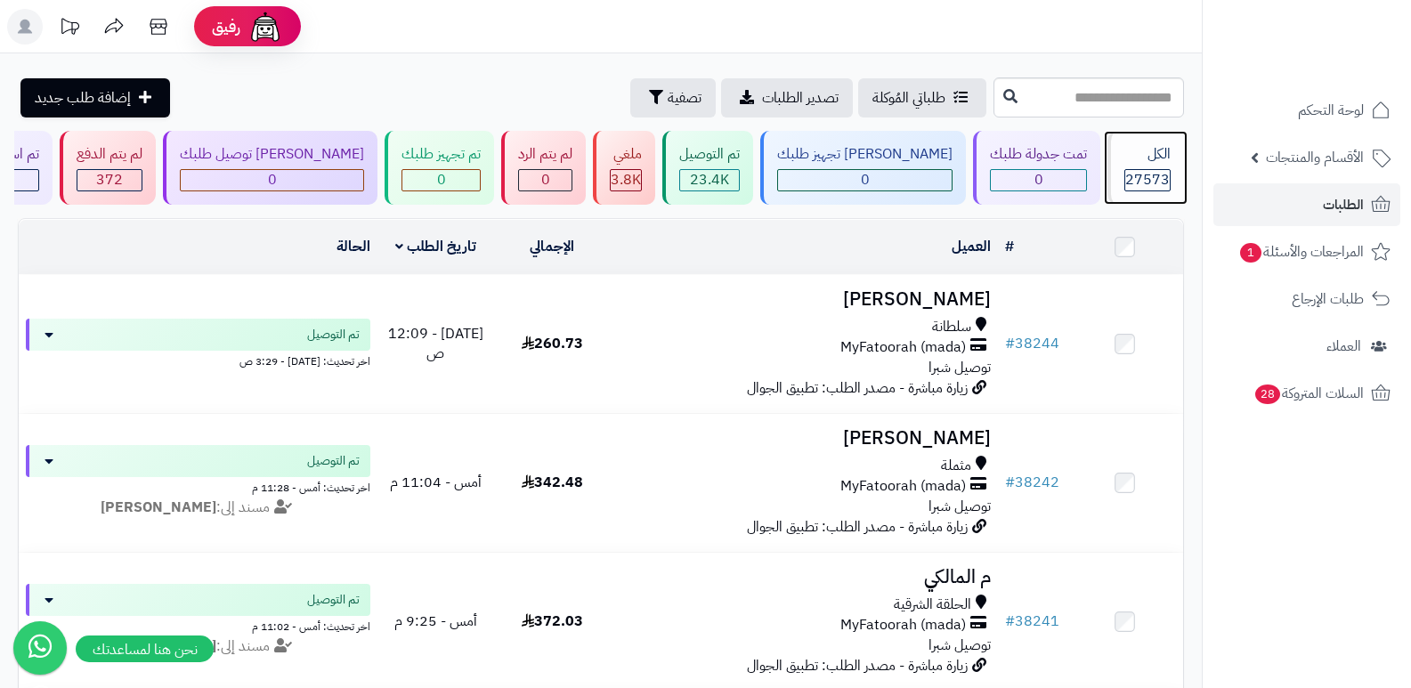
click at [1132, 158] on div "الكل" at bounding box center [1147, 154] width 46 height 20
